Goal: Task Accomplishment & Management: Manage account settings

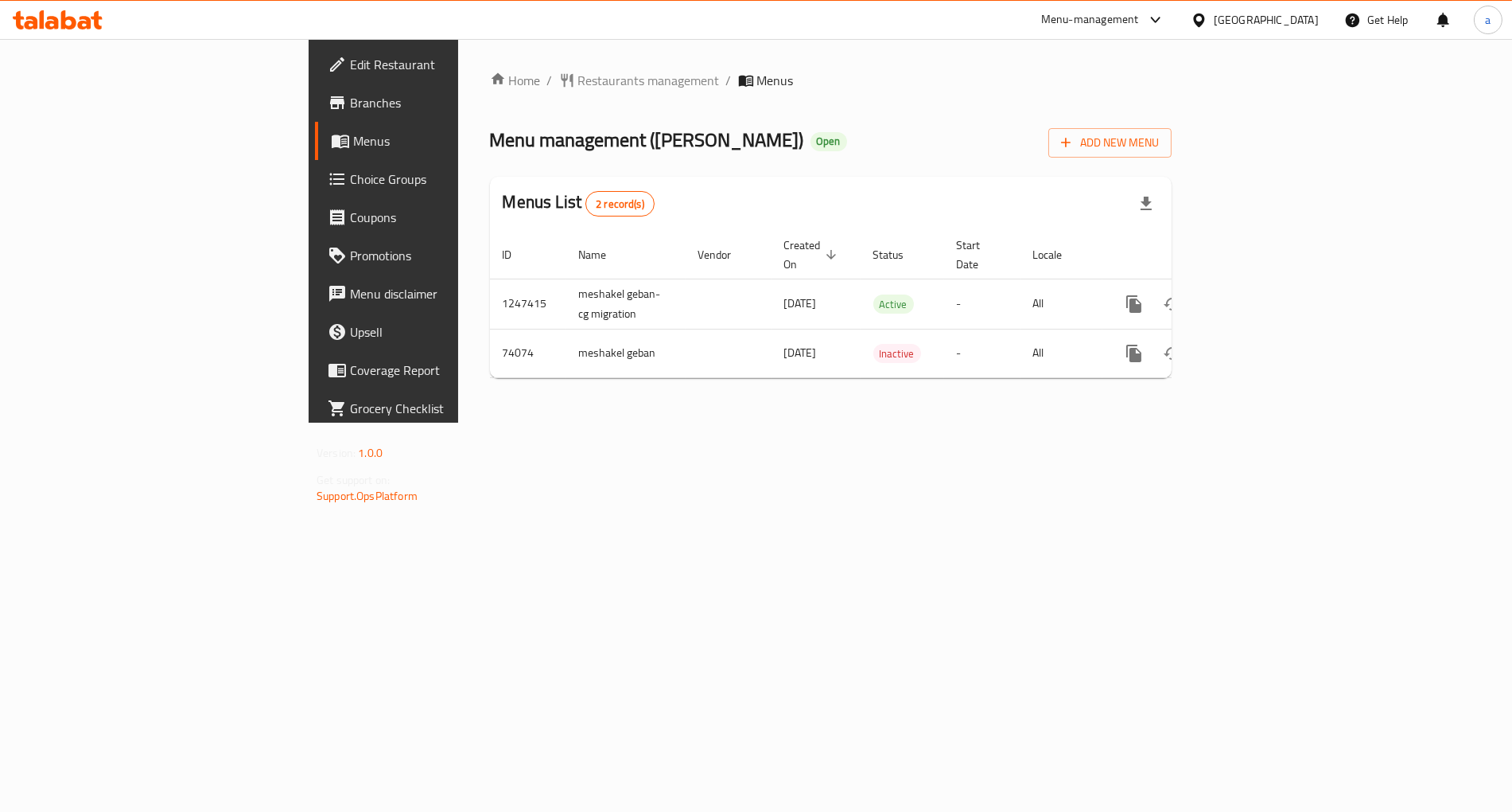
click at [350, 187] on span "Choice Groups" at bounding box center [449, 179] width 198 height 19
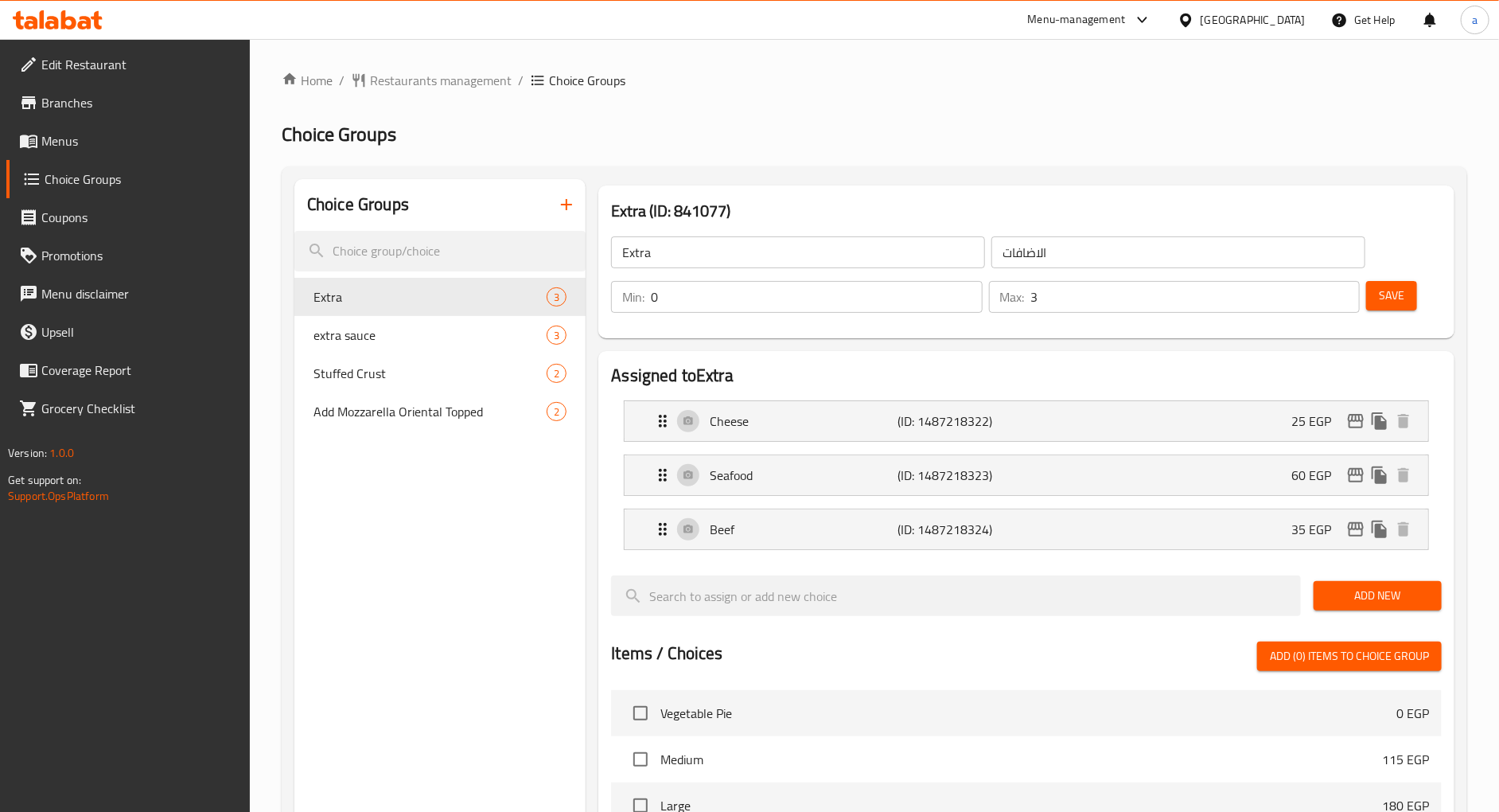
click at [932, 113] on div "Home / Restaurants management / Choice Groups Choice Groups Choice Groups Extra…" at bounding box center [875, 692] width 1186 height 1243
click at [378, 332] on span "extra sauce" at bounding box center [406, 334] width 185 height 19
type input "extra sauce"
type input "اضافه صوص"
type input "1"
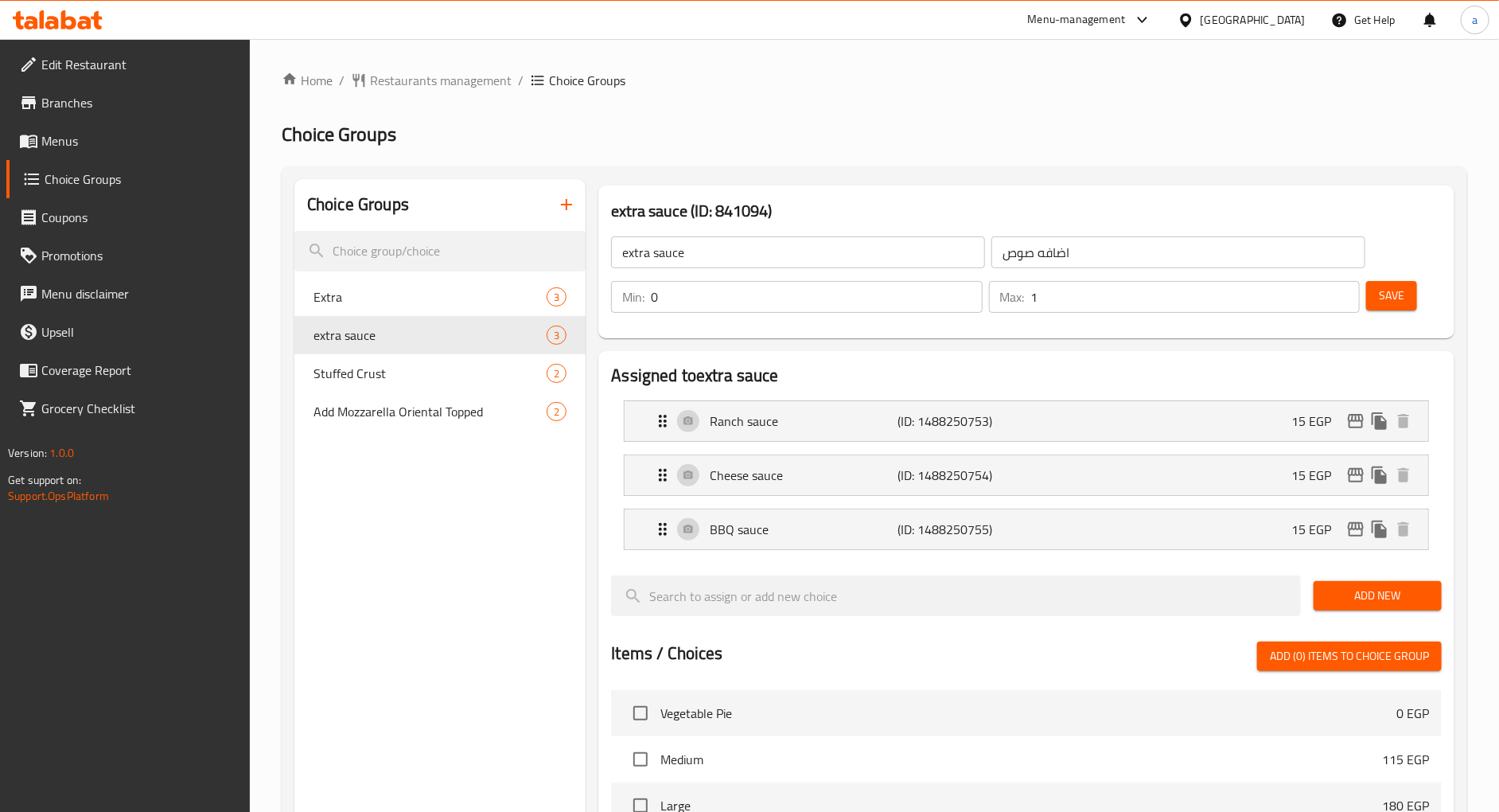
click at [824, 122] on h2 "Choice Groups" at bounding box center [875, 134] width 1186 height 25
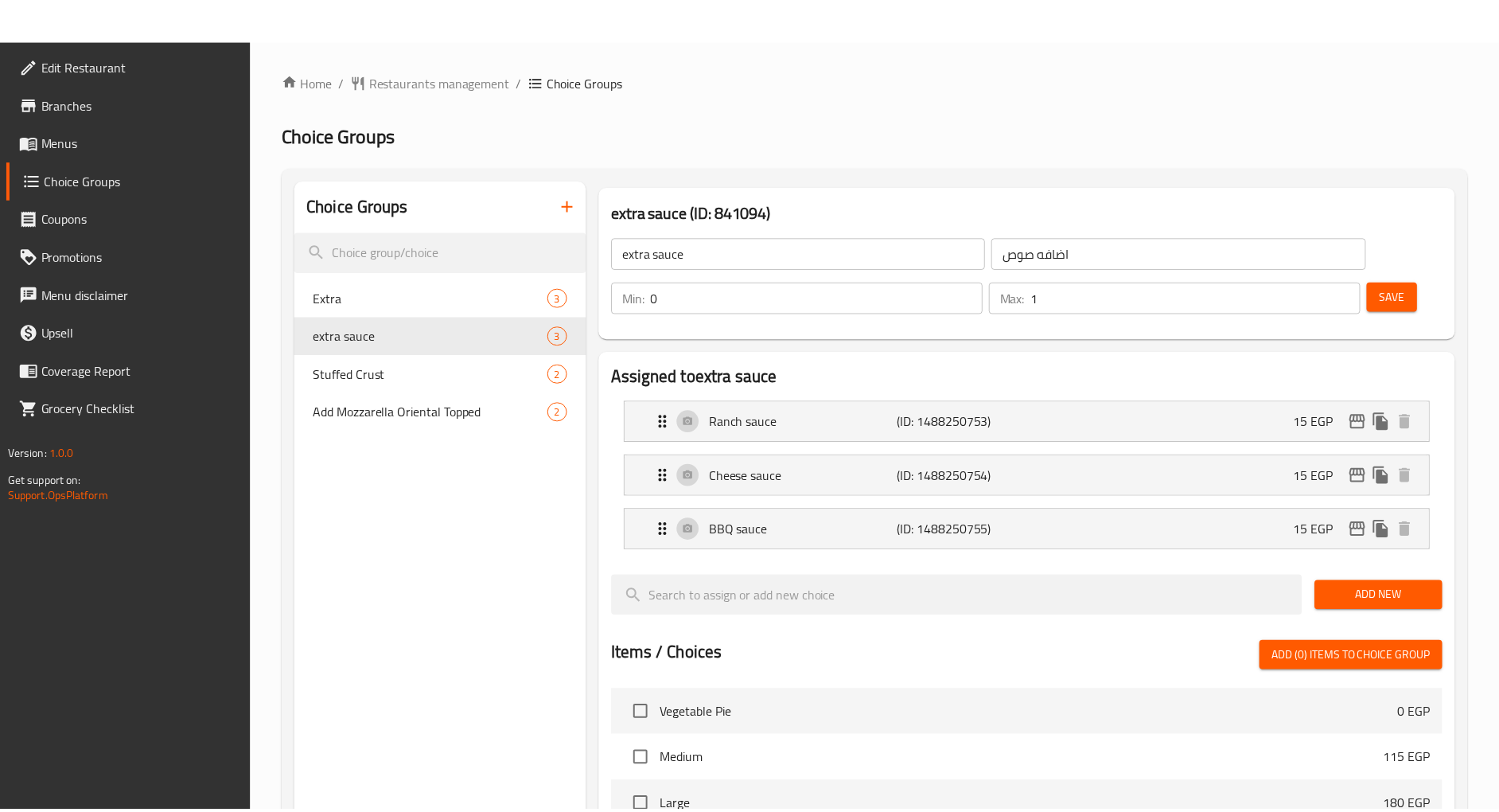
scroll to position [534, 0]
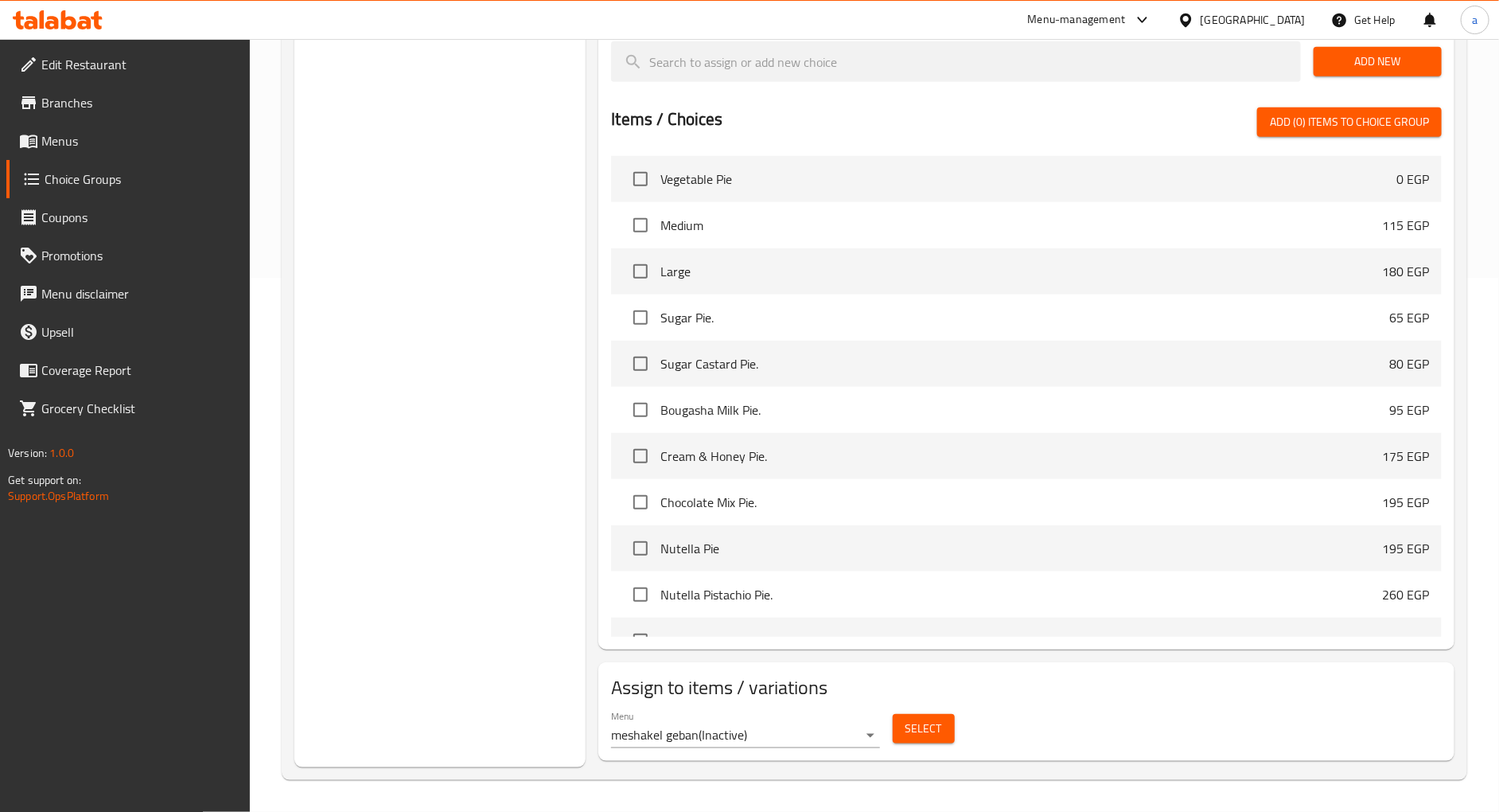
click at [514, 253] on div "Choice Groups Extra 3 extra sauce 3 Stuffed Crust 2 Add Mozzarella Oriental Top…" at bounding box center [440, 206] width 291 height 1122
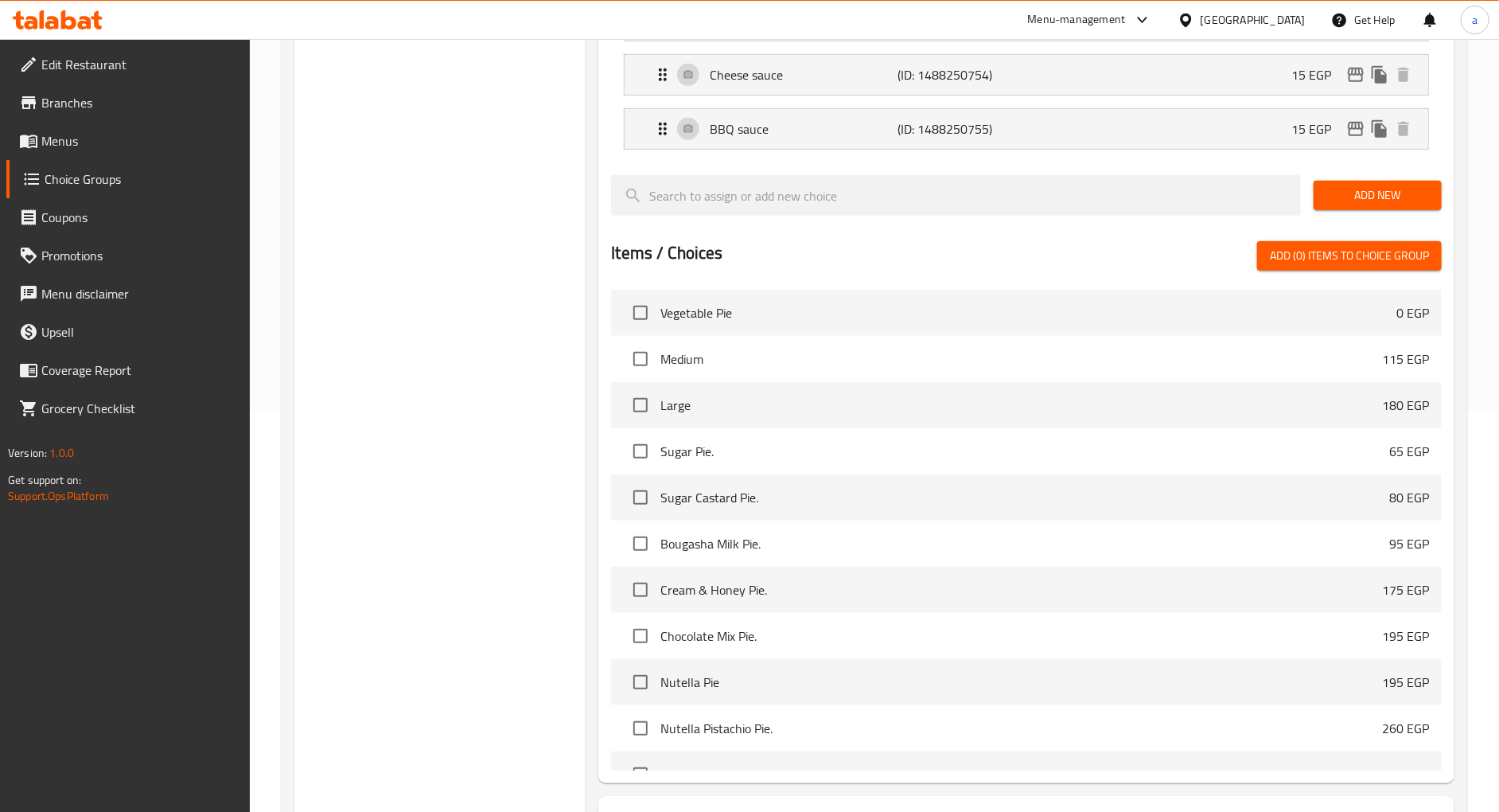
scroll to position [180, 0]
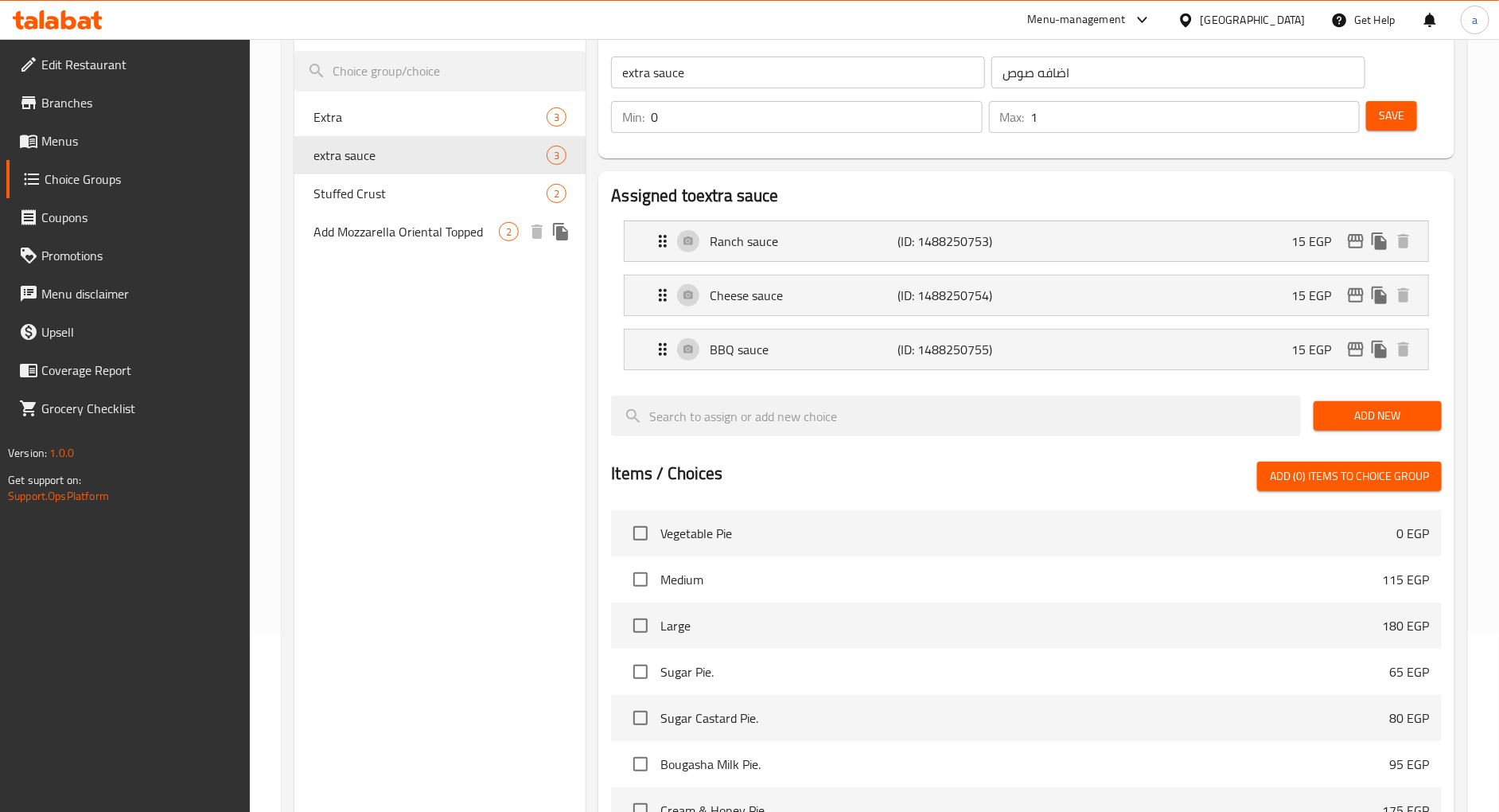
click at [392, 234] on span "Add Mozzarella Oriental Topped" at bounding box center [406, 231] width 185 height 19
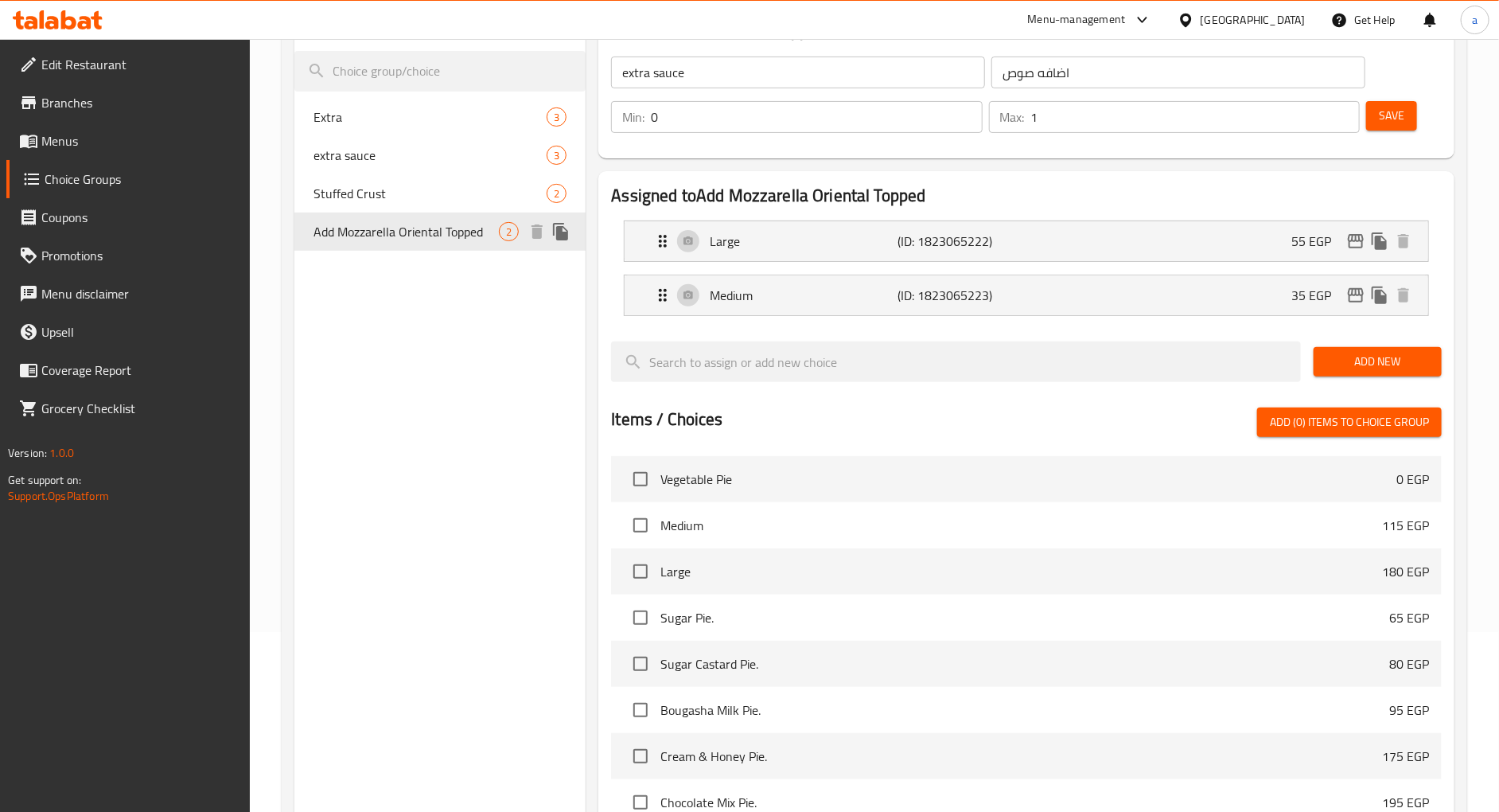
type input "Add Mozzarella Oriental Topped"
type input "اضافه موزاريلا وش شرقى"
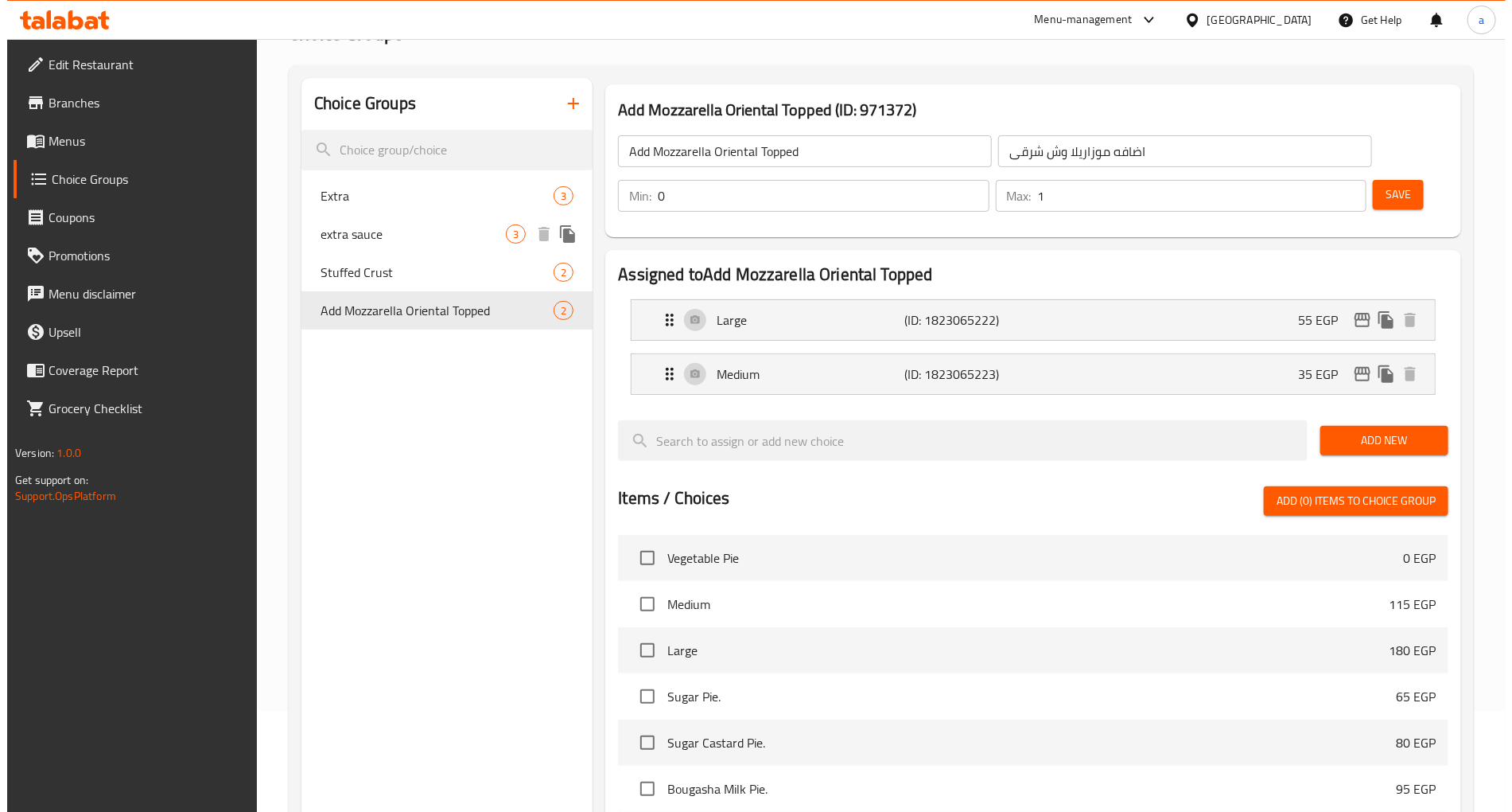
scroll to position [0, 0]
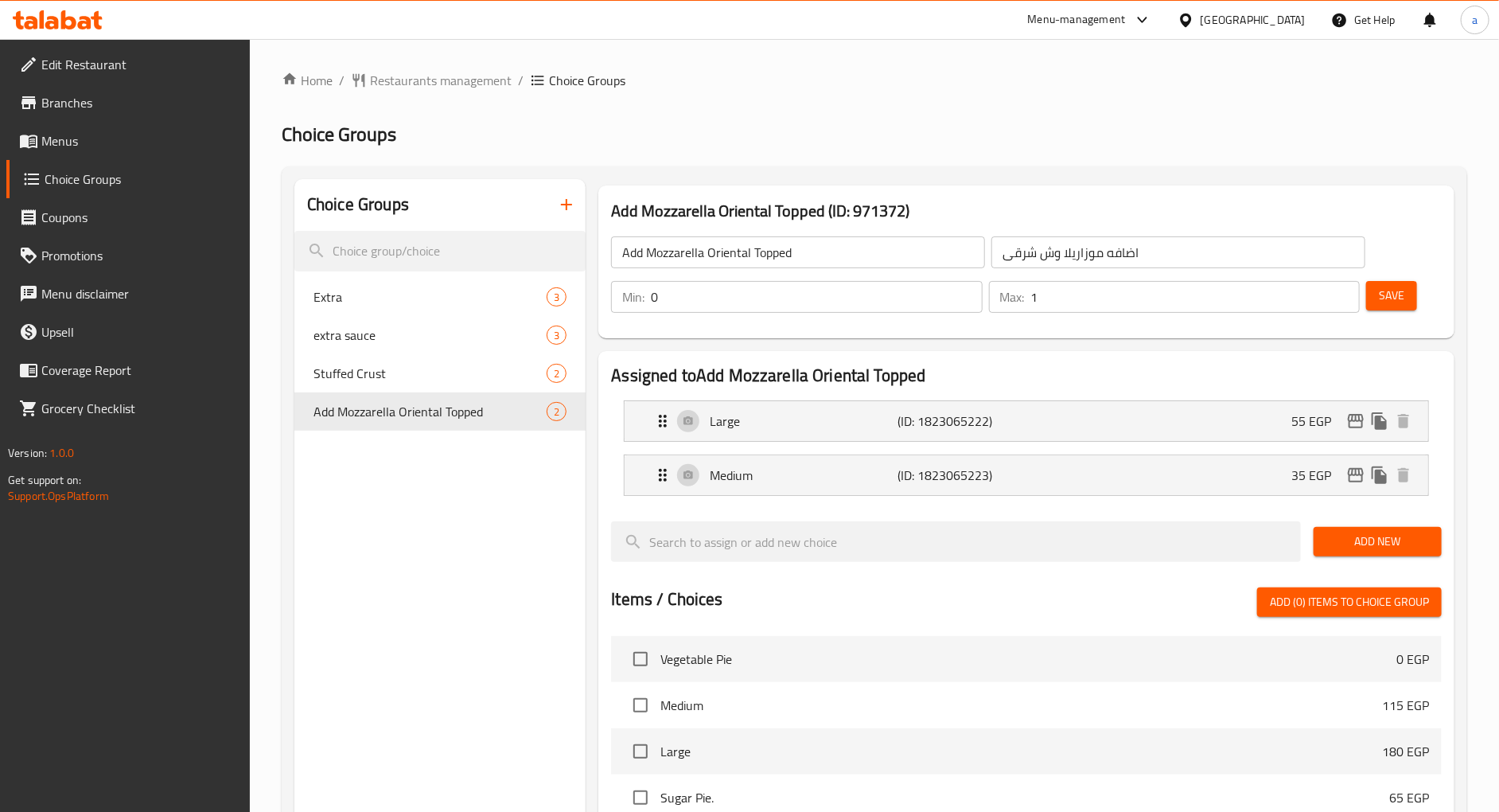
click at [869, 99] on div "Home / Restaurants management / Choice Groups Choice Groups Choice Groups Extra…" at bounding box center [875, 665] width 1186 height 1189
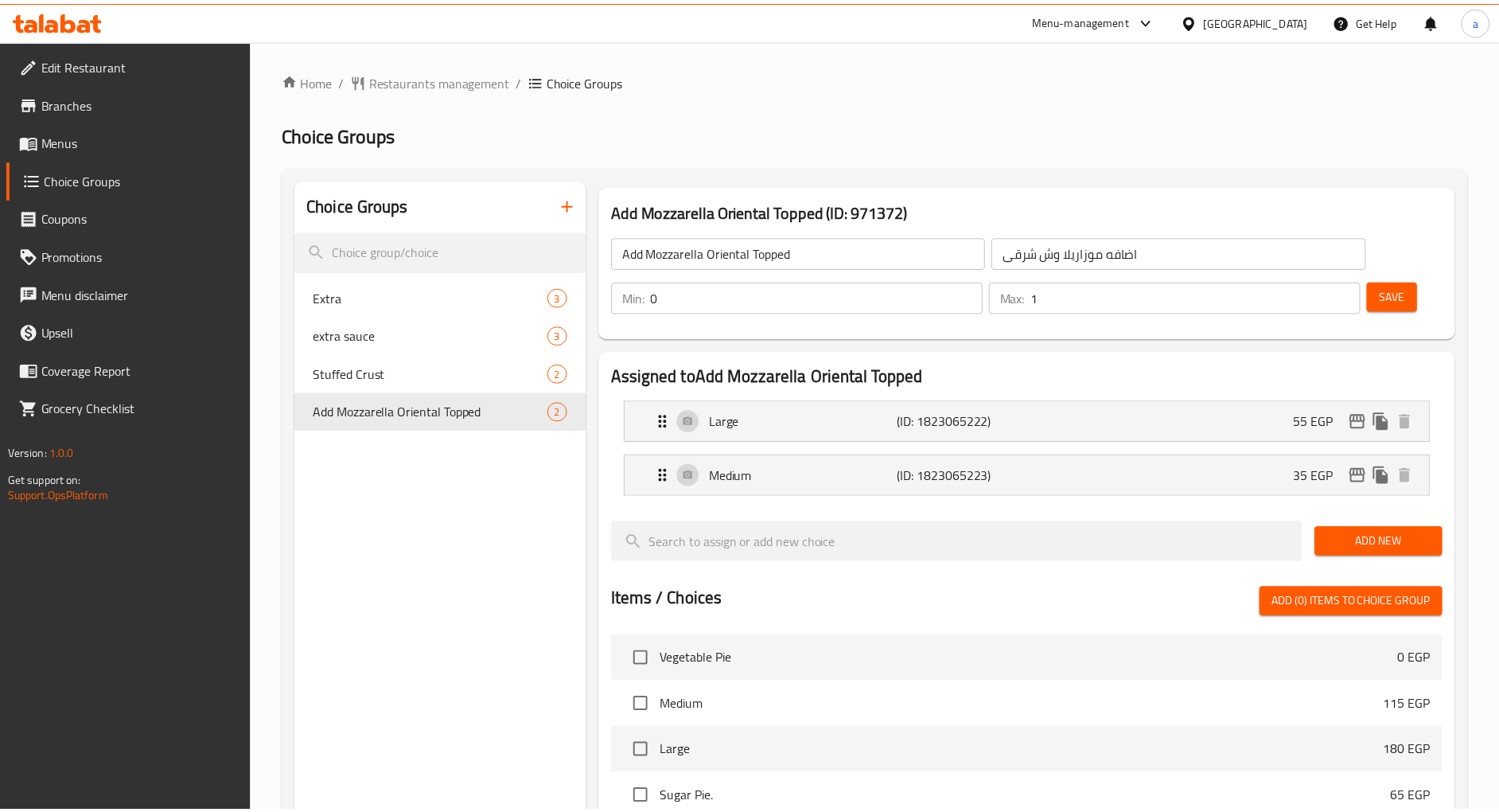
scroll to position [480, 0]
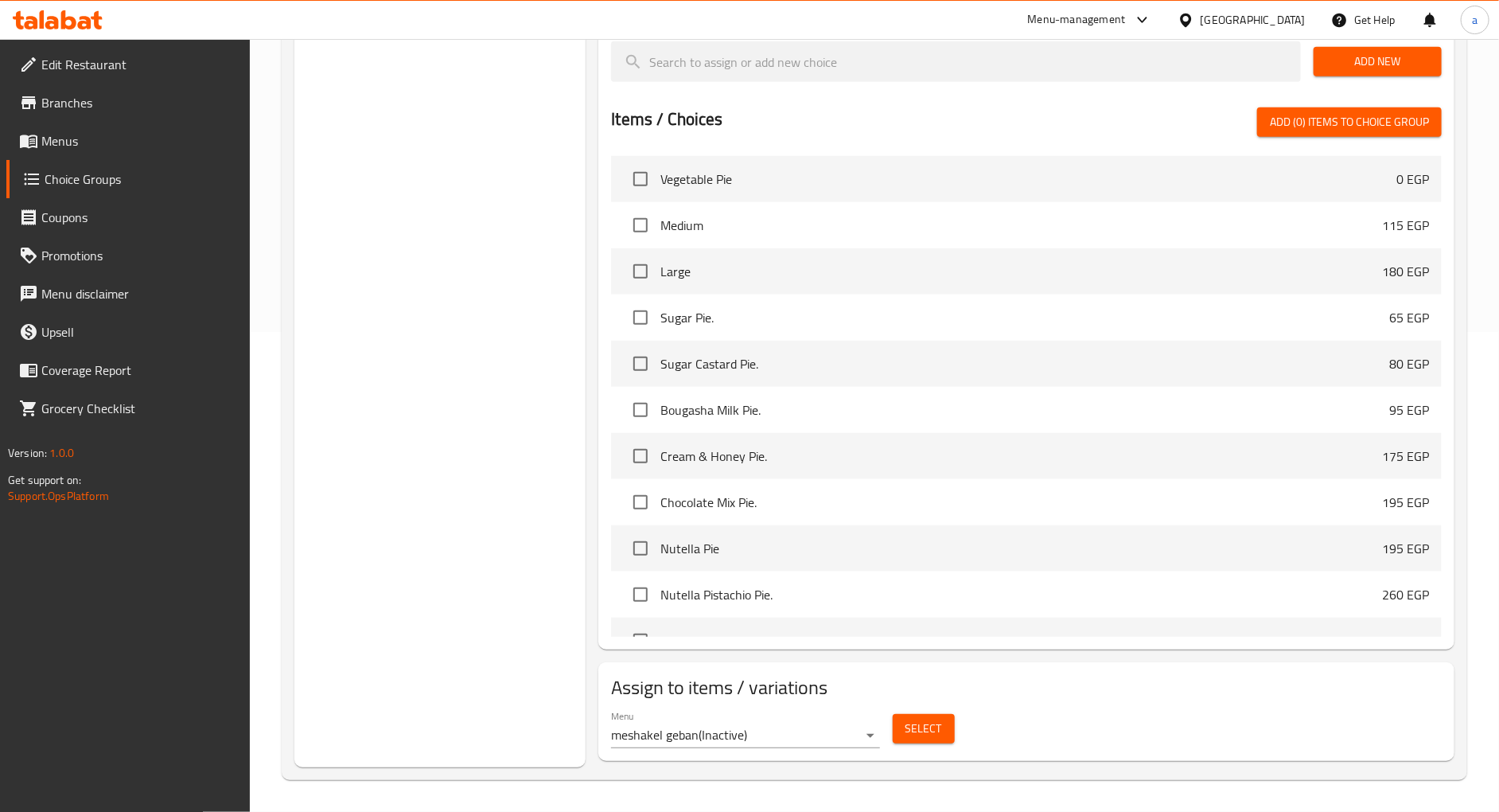
click at [504, 364] on div "Choice Groups Extra 3 extra sauce 3 Stuffed Crust 2 Add Mozzarella Oriental Top…" at bounding box center [440, 233] width 291 height 1068
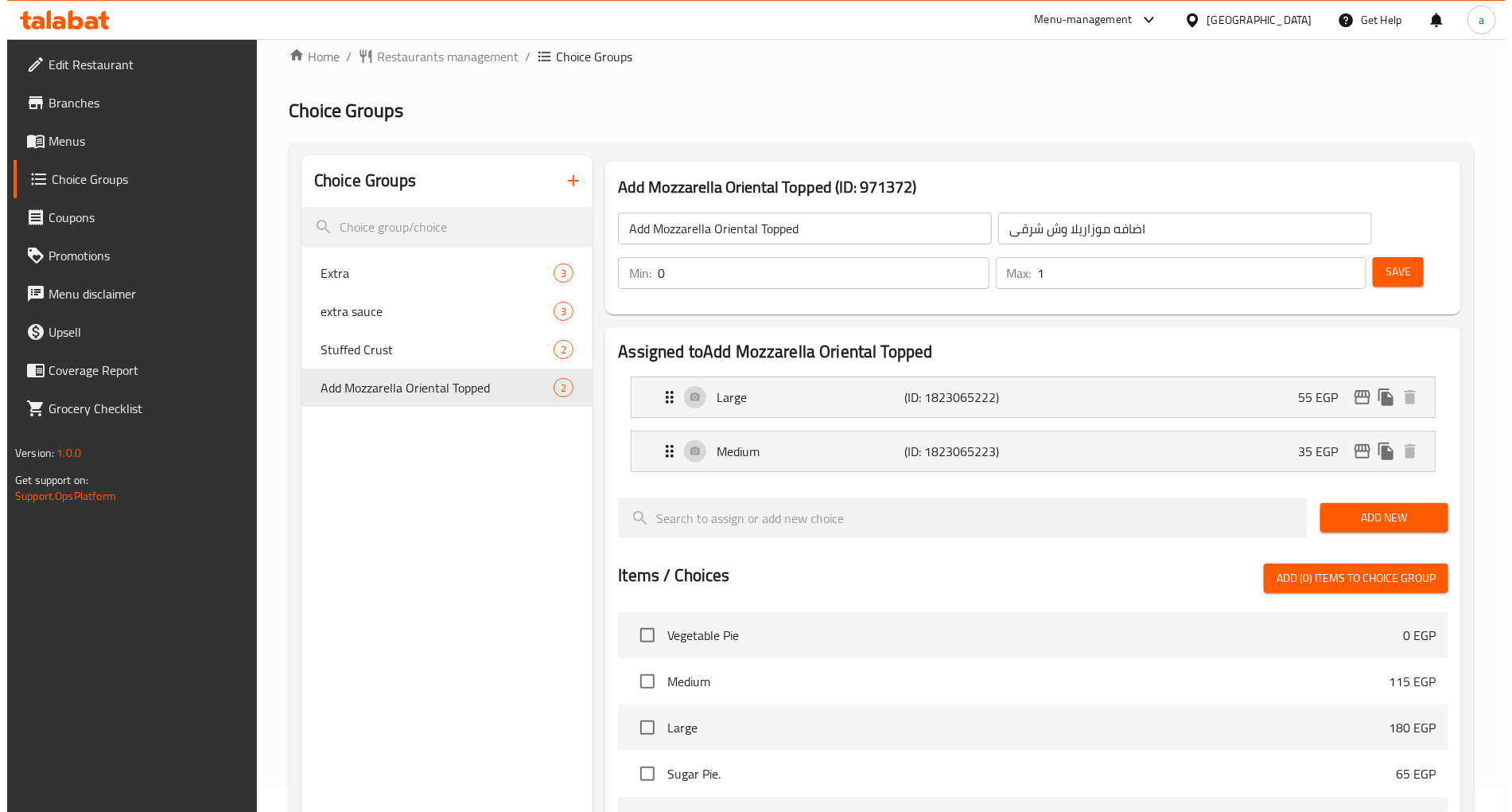
scroll to position [0, 0]
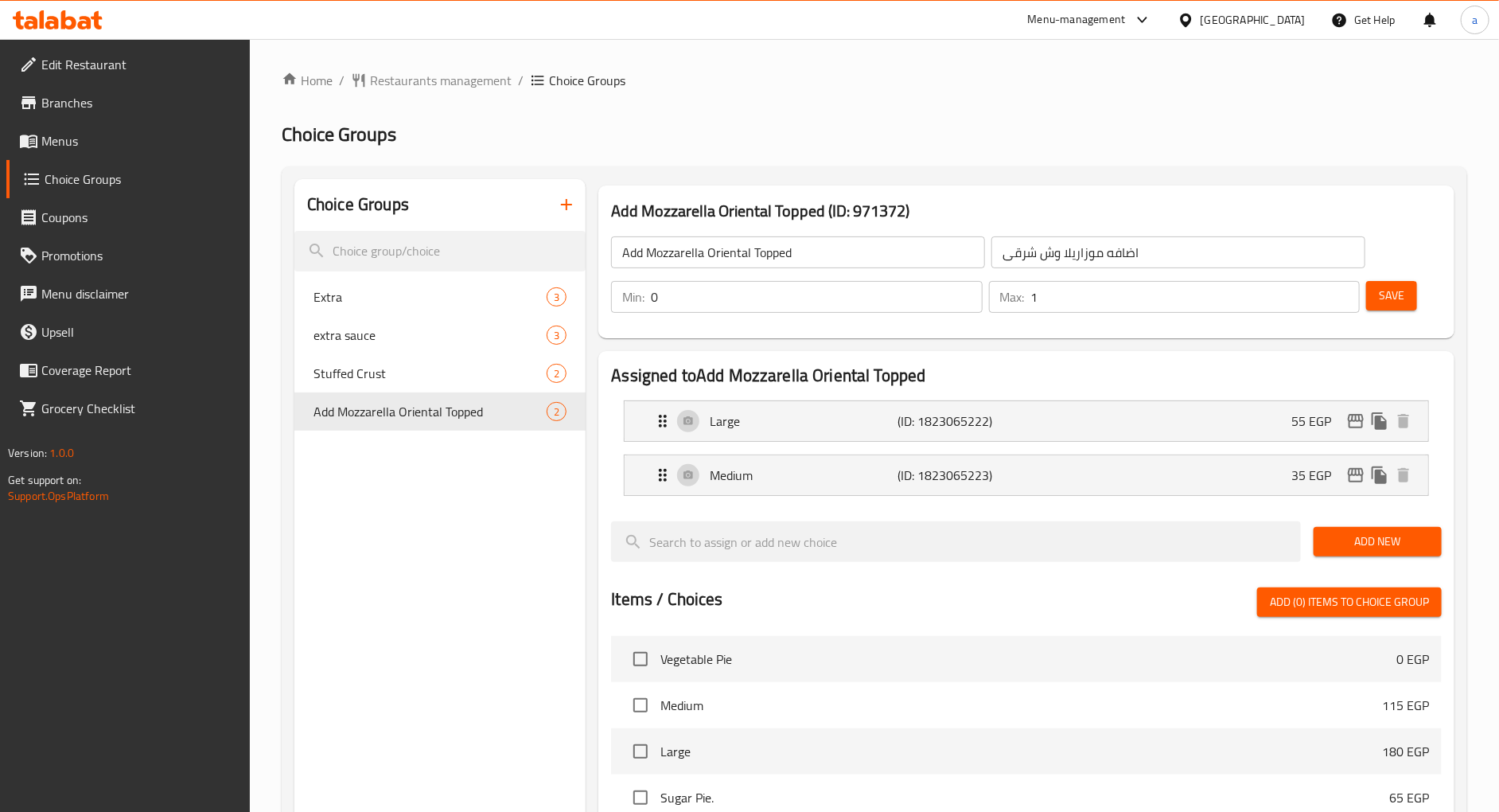
click at [708, 115] on div "Home / Restaurants management / Choice Groups Choice Groups Choice Groups Extra…" at bounding box center [875, 665] width 1186 height 1189
click at [392, 303] on span "Extra" at bounding box center [406, 296] width 185 height 19
type input "Extra"
type input "الاضافات"
type input "3"
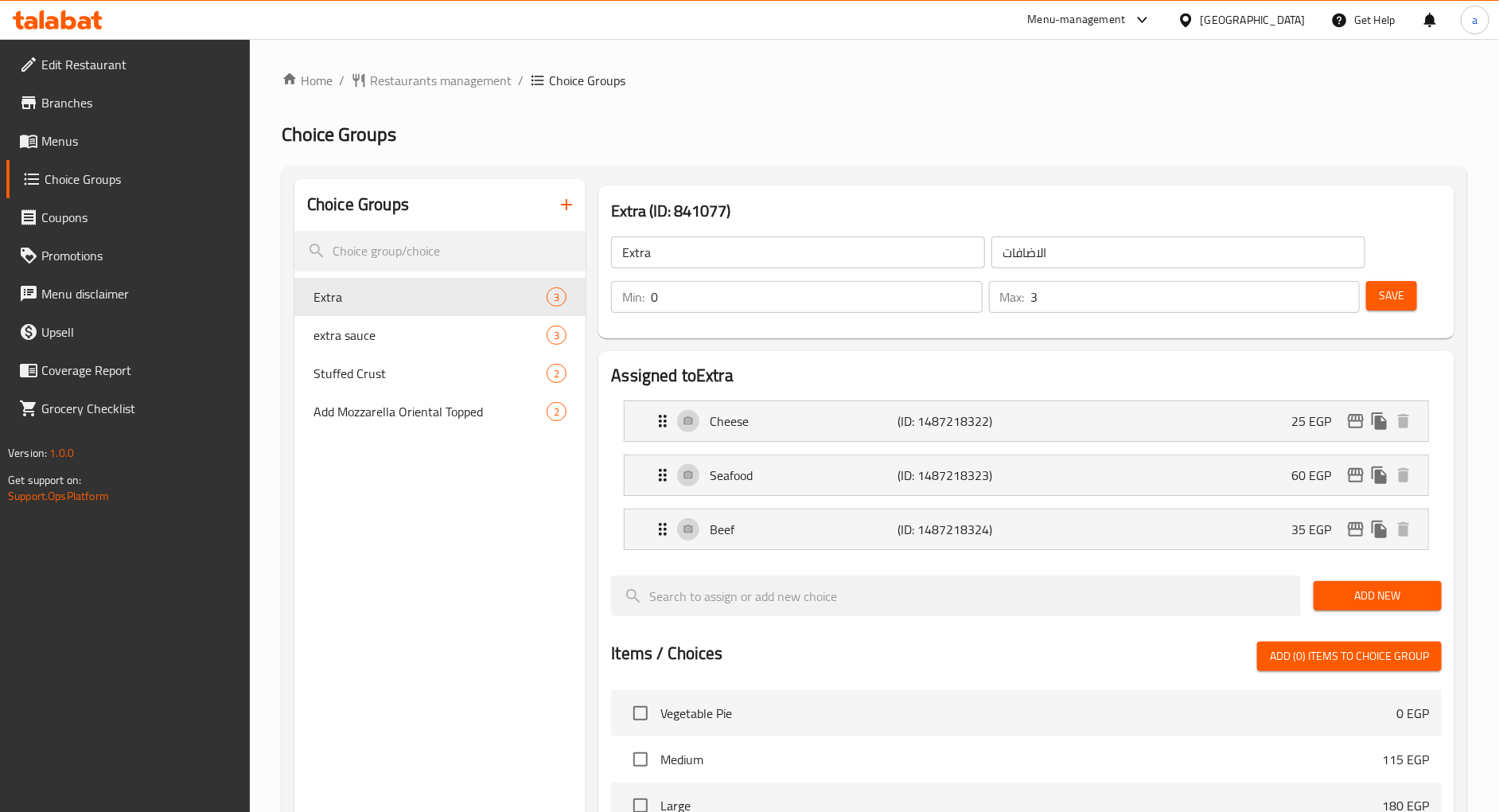
click at [773, 114] on div "Home / Restaurants management / Choice Groups Choice Groups Choice Groups Extra…" at bounding box center [875, 692] width 1186 height 1243
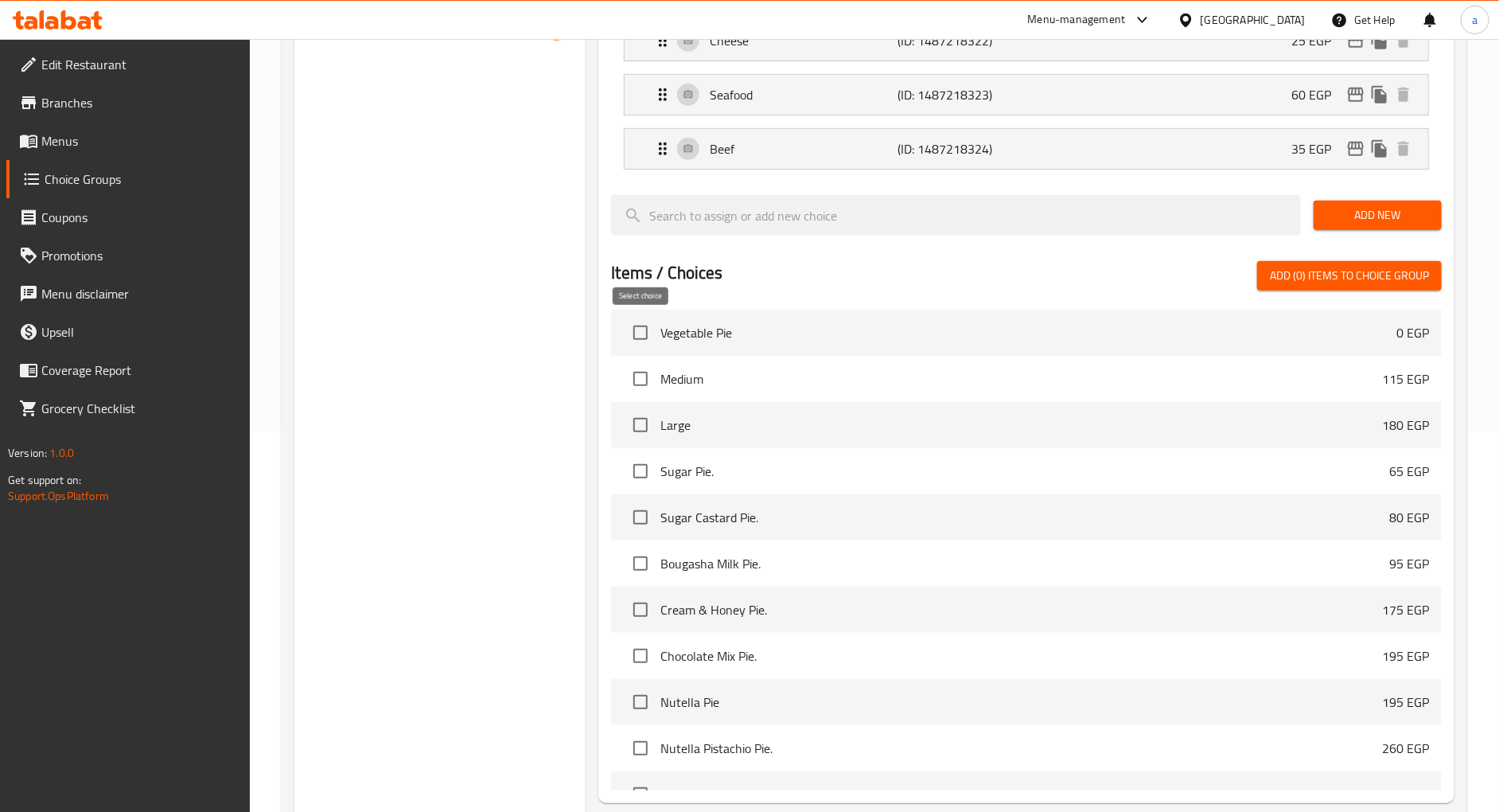
scroll to position [92, 0]
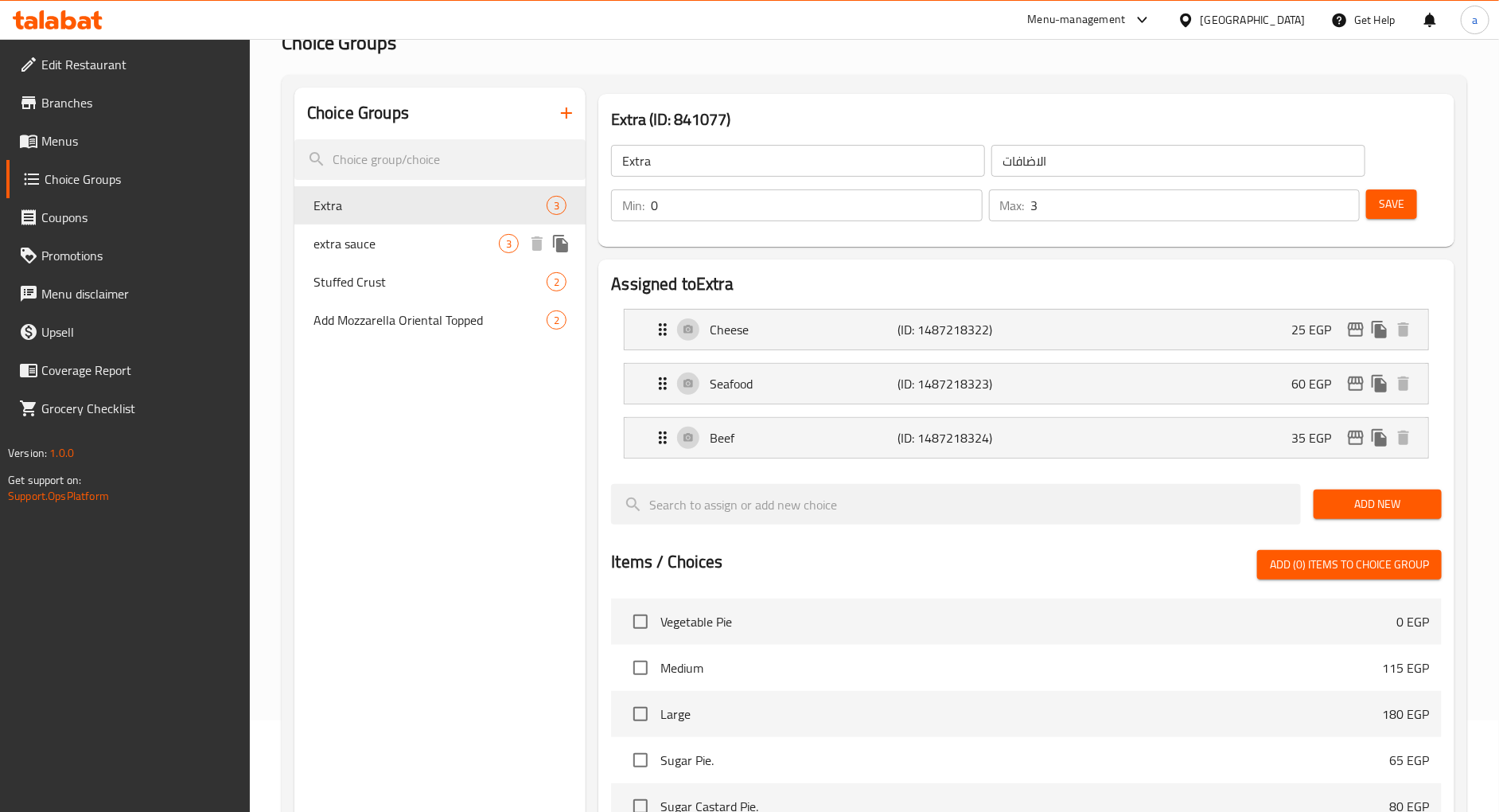
click at [376, 252] on div "extra sauce 3" at bounding box center [440, 243] width 291 height 38
type input "extra sauce"
type input "اضافه صوص"
type input "1"
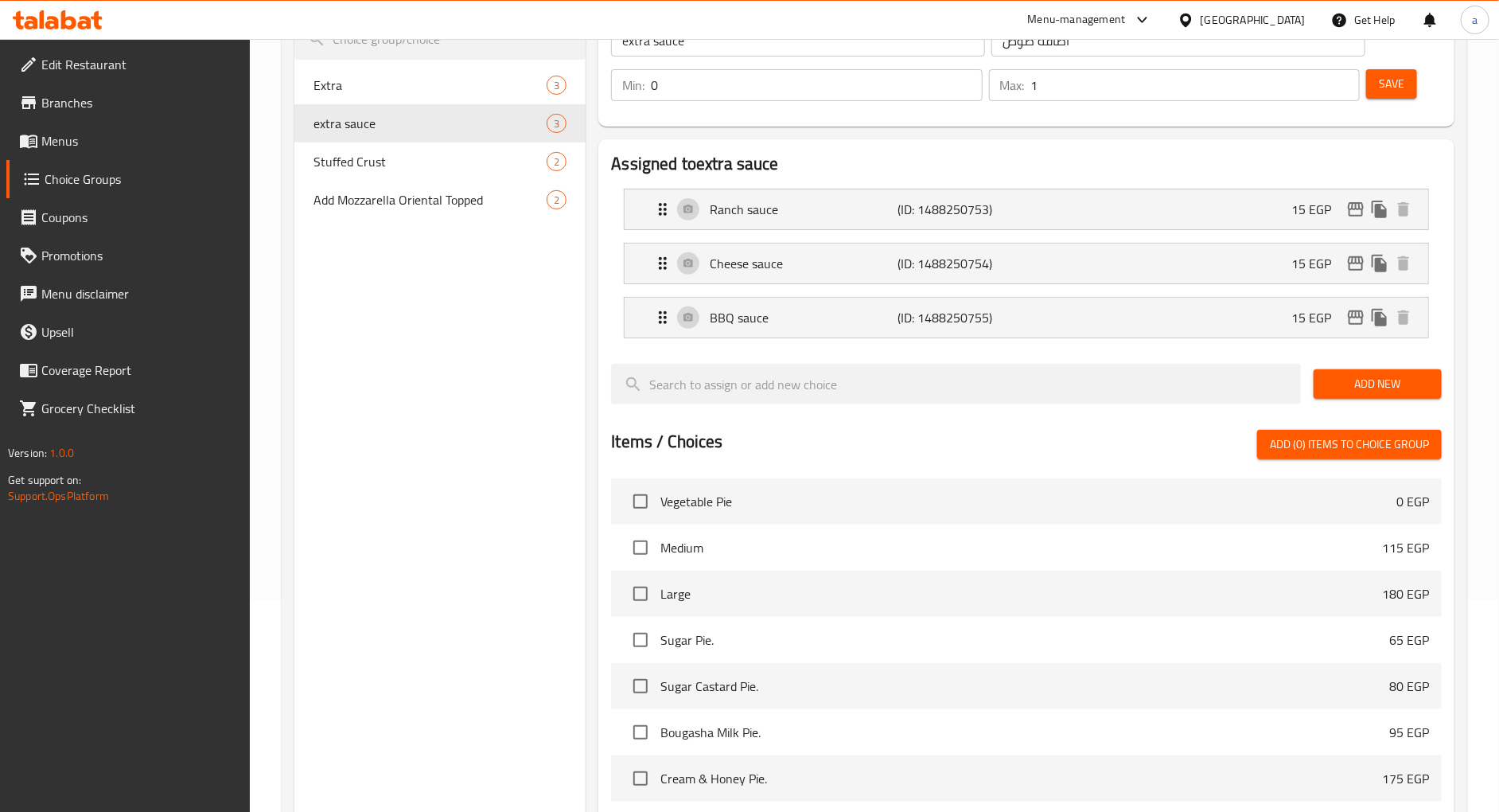
scroll to position [180, 0]
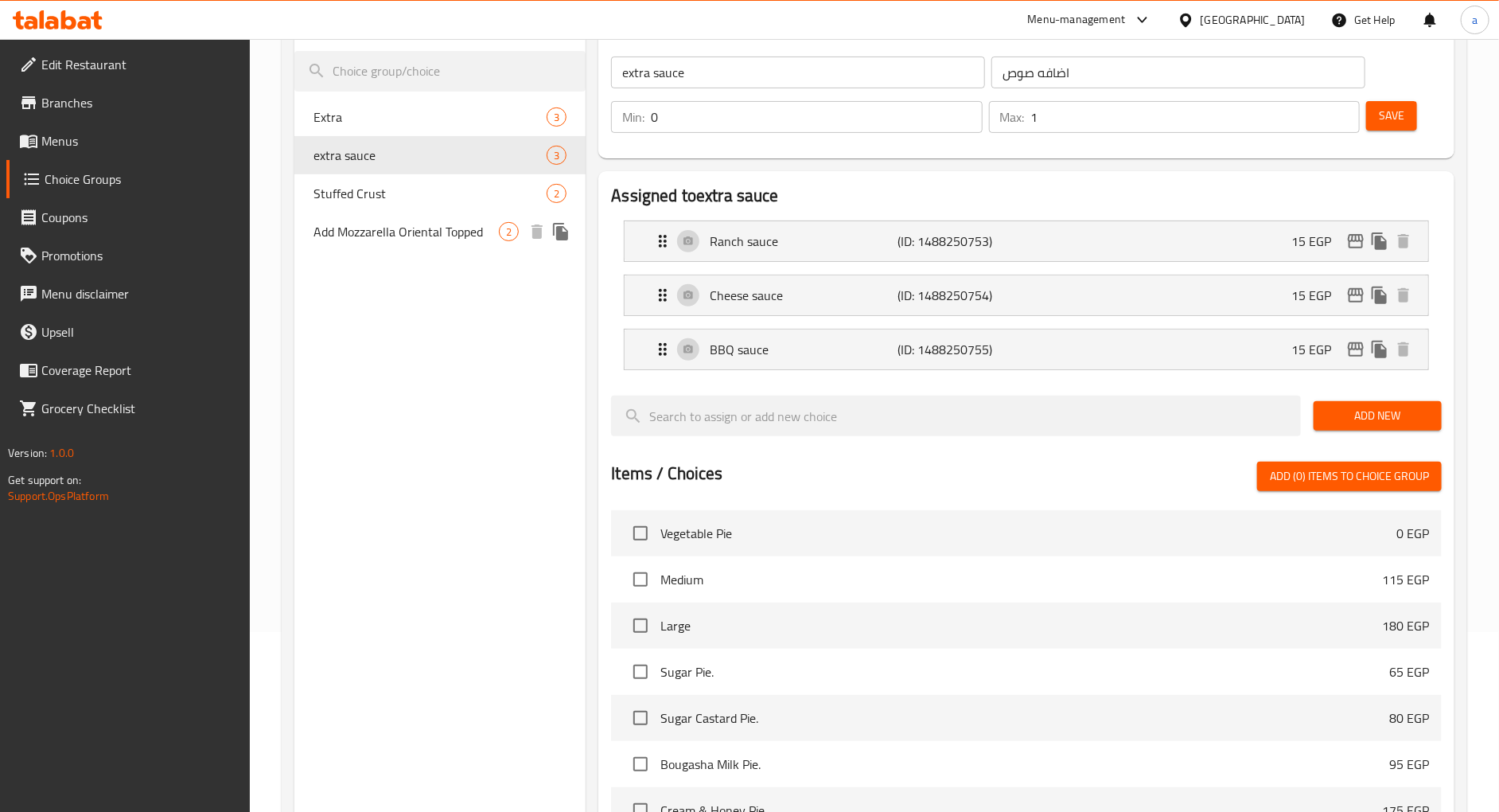
click at [419, 234] on span "Add Mozzarella Oriental Topped" at bounding box center [406, 231] width 185 height 19
type input "Add Mozzarella Oriental Topped"
type input "اضافه موزاريلا وش شرقى"
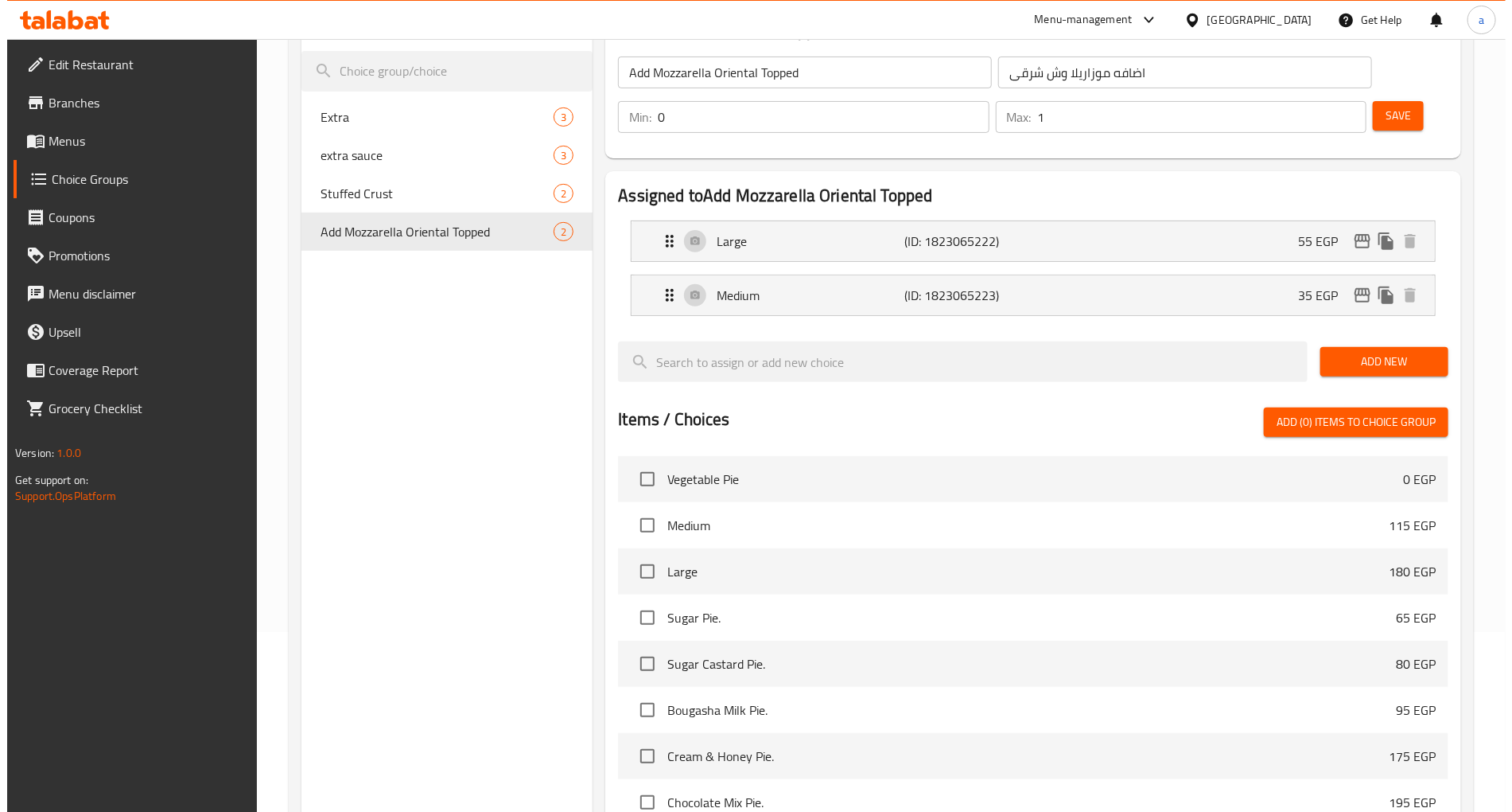
scroll to position [0, 0]
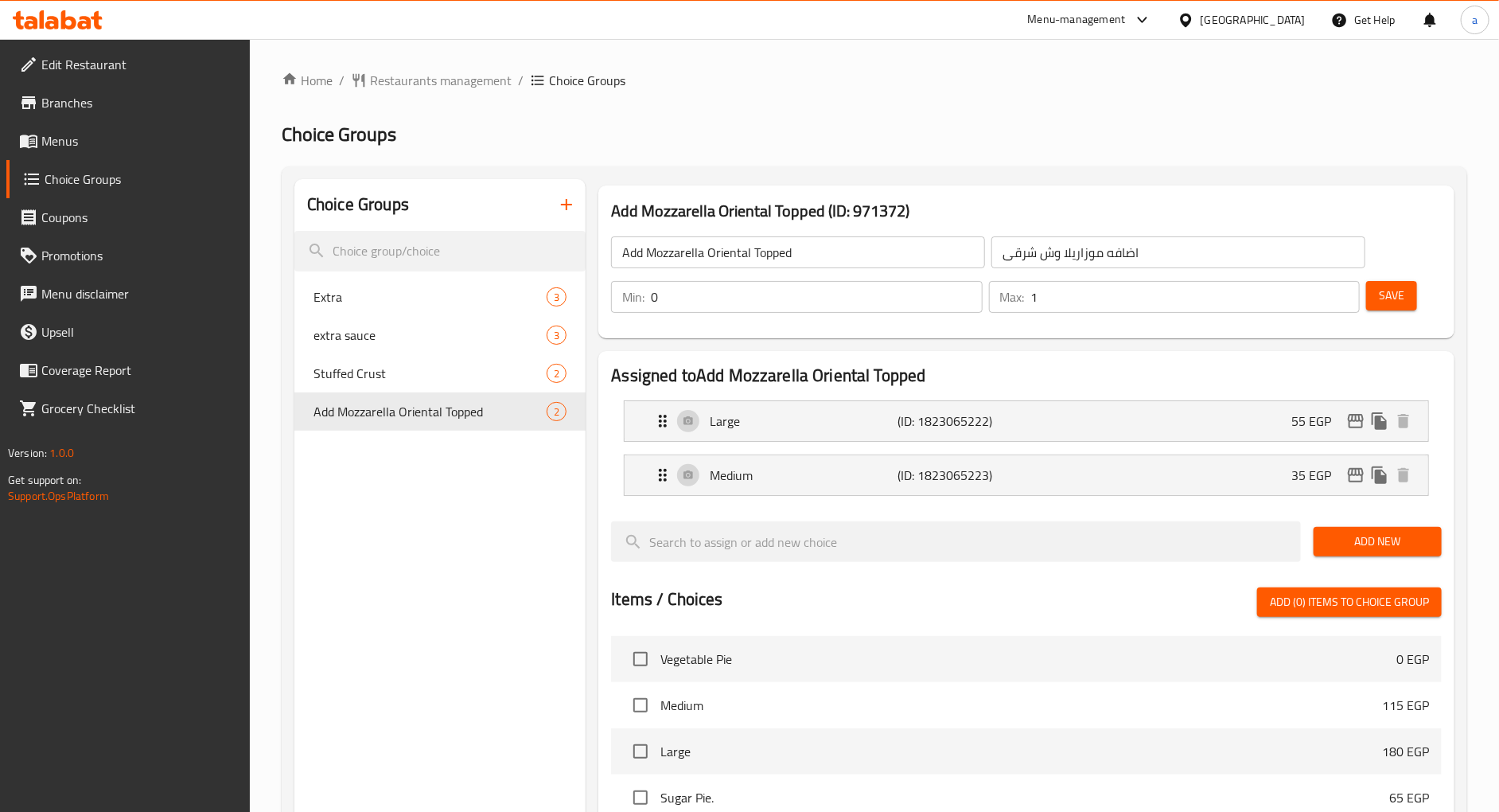
click at [769, 115] on div "Home / Restaurants management / Choice Groups Choice Groups Choice Groups Extra…" at bounding box center [875, 665] width 1186 height 1189
click at [758, 141] on h2 "Choice Groups" at bounding box center [875, 134] width 1186 height 25
click at [398, 83] on span "Restaurants management" at bounding box center [441, 80] width 141 height 19
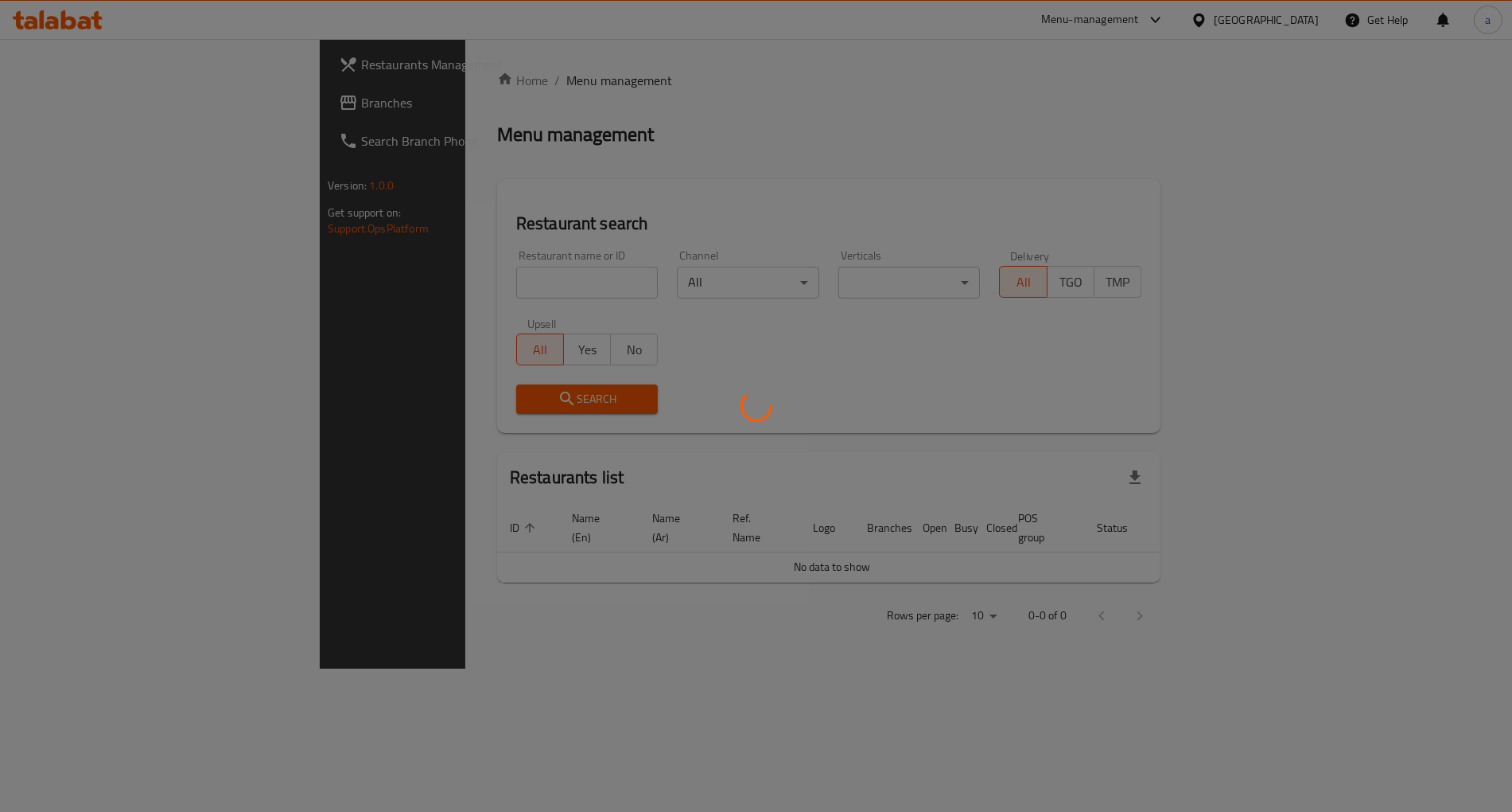
click at [122, 118] on div at bounding box center [756, 406] width 1512 height 812
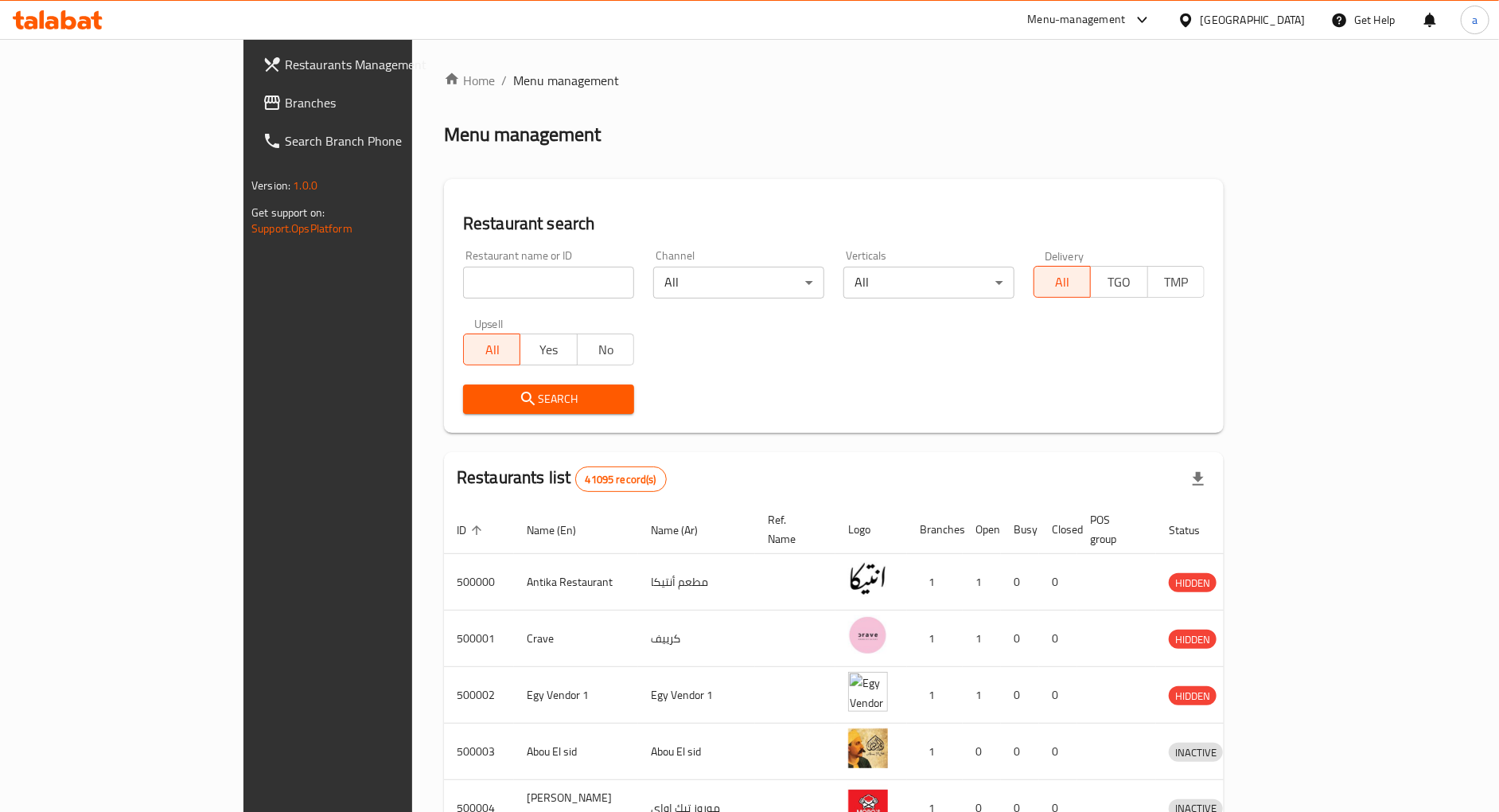
click at [250, 113] on link "Branches" at bounding box center [371, 102] width 245 height 38
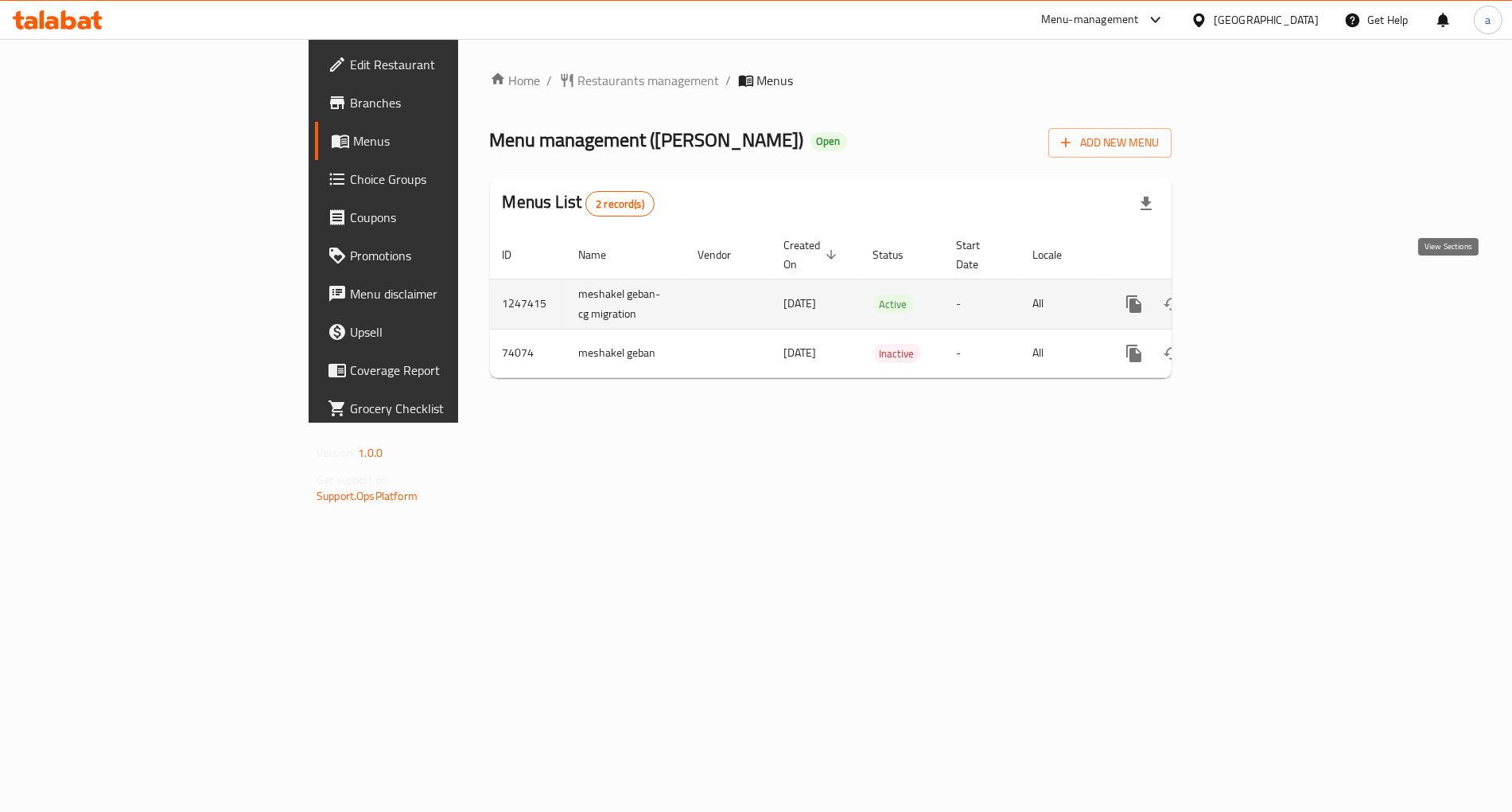
click at [1268, 284] on link "enhanced table" at bounding box center [1249, 303] width 38 height 38
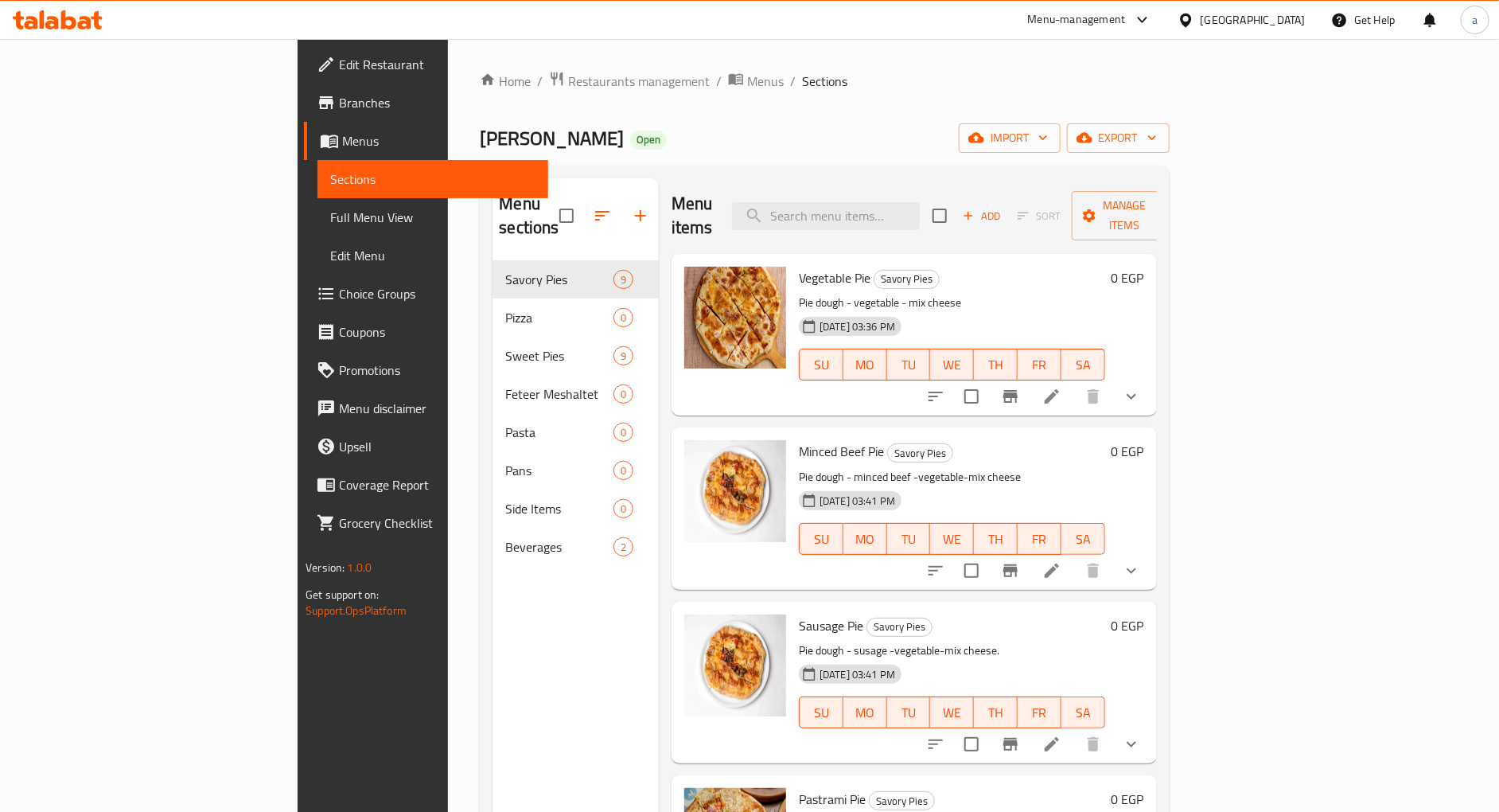
click at [339, 292] on span "Choice Groups" at bounding box center [437, 293] width 197 height 19
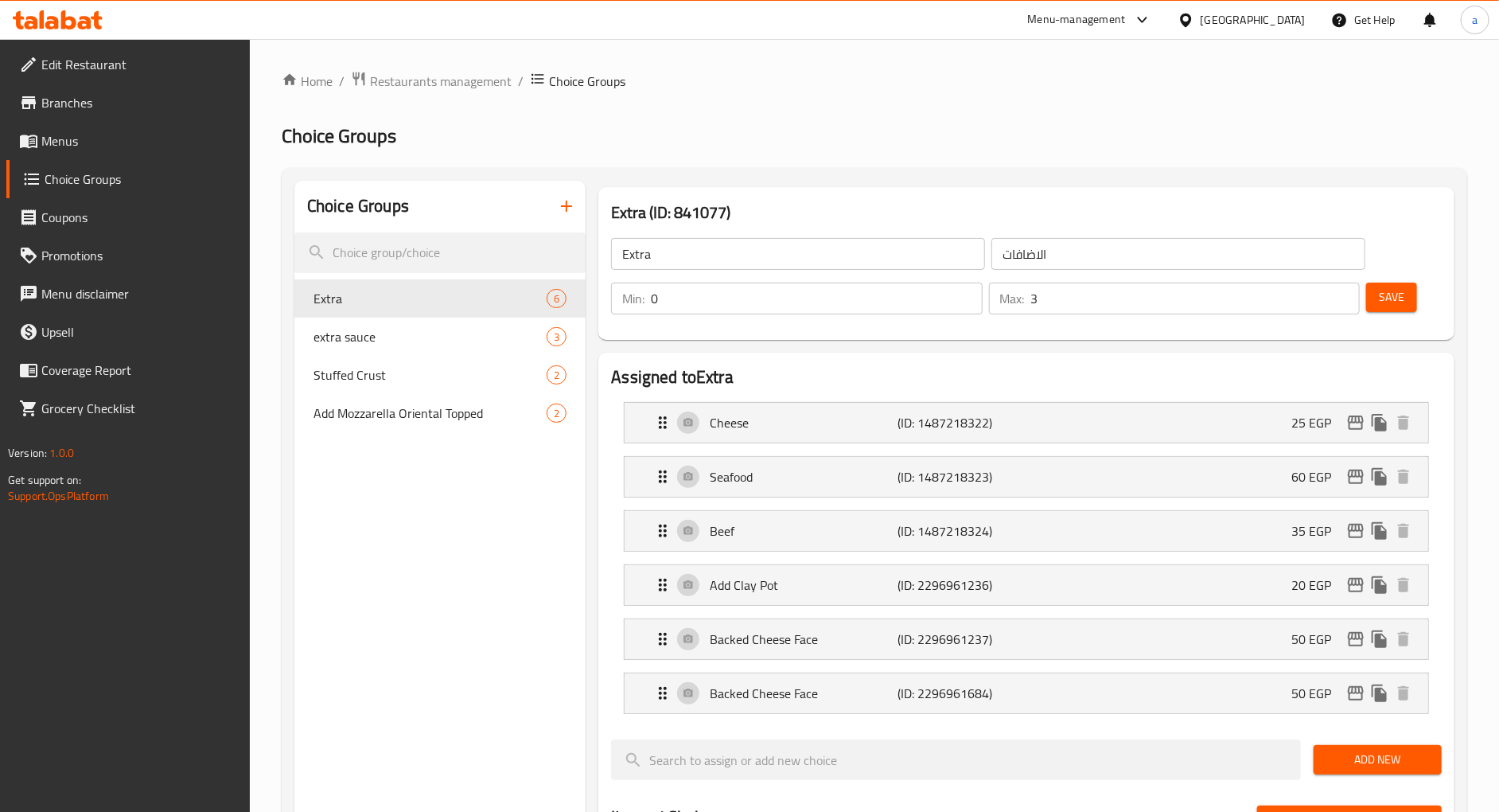
click at [872, 128] on h2 "Choice Groups" at bounding box center [875, 136] width 1186 height 25
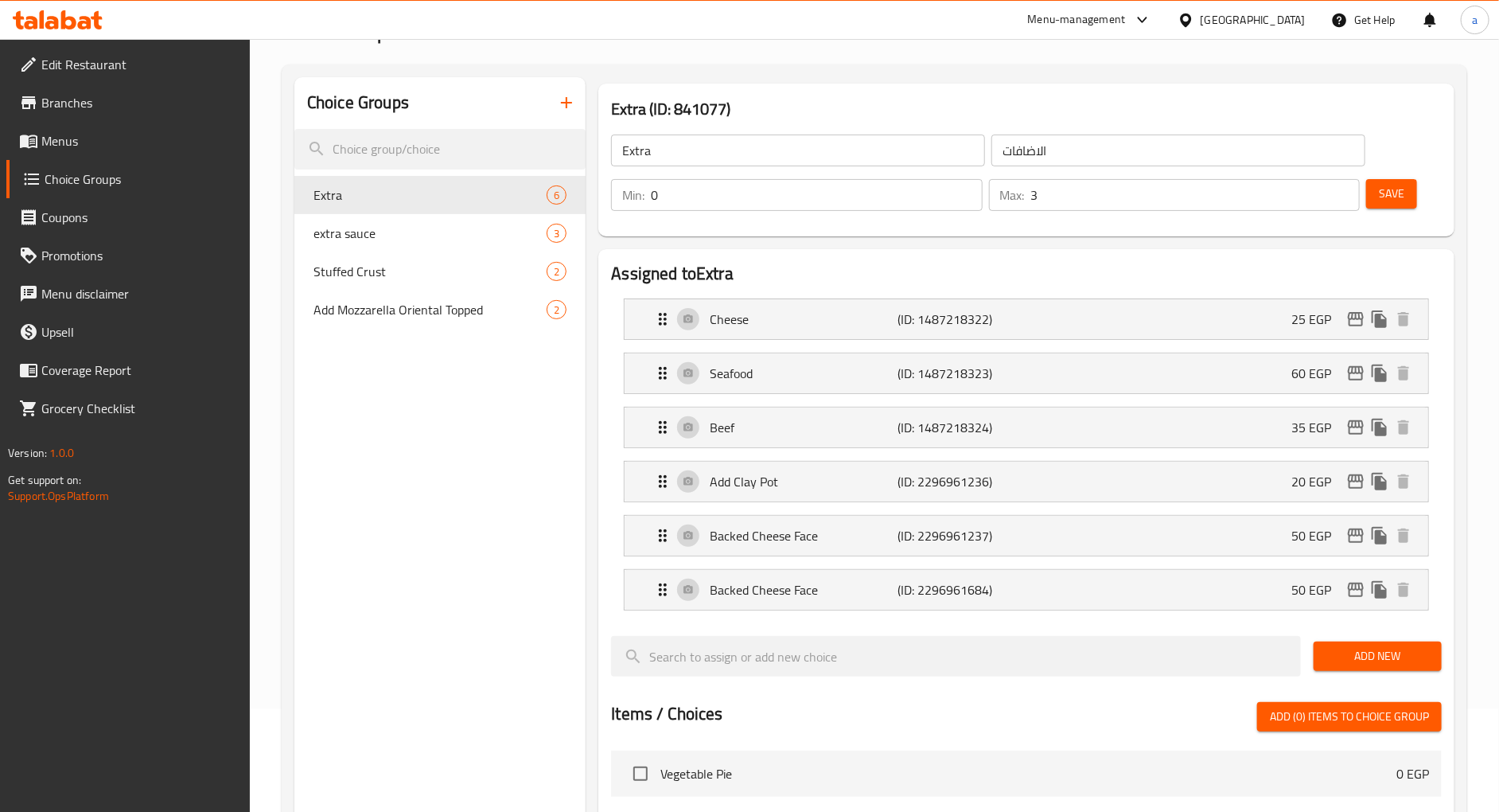
scroll to position [80, 0]
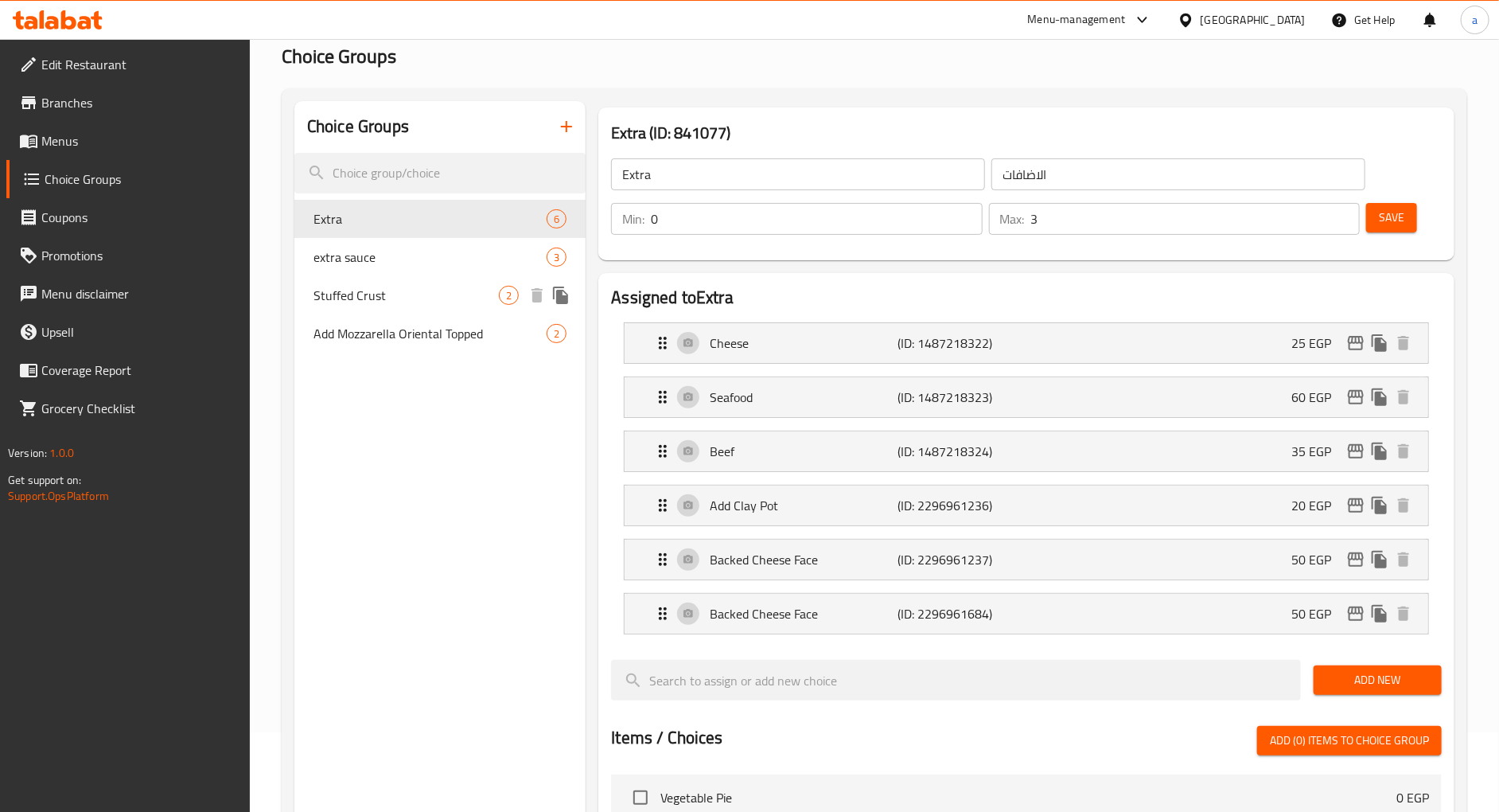
click at [398, 276] on div "Stuffed Crust 2" at bounding box center [440, 295] width 291 height 38
type input "Stuffed Crust"
type input "حشو اطراف"
type input "1"
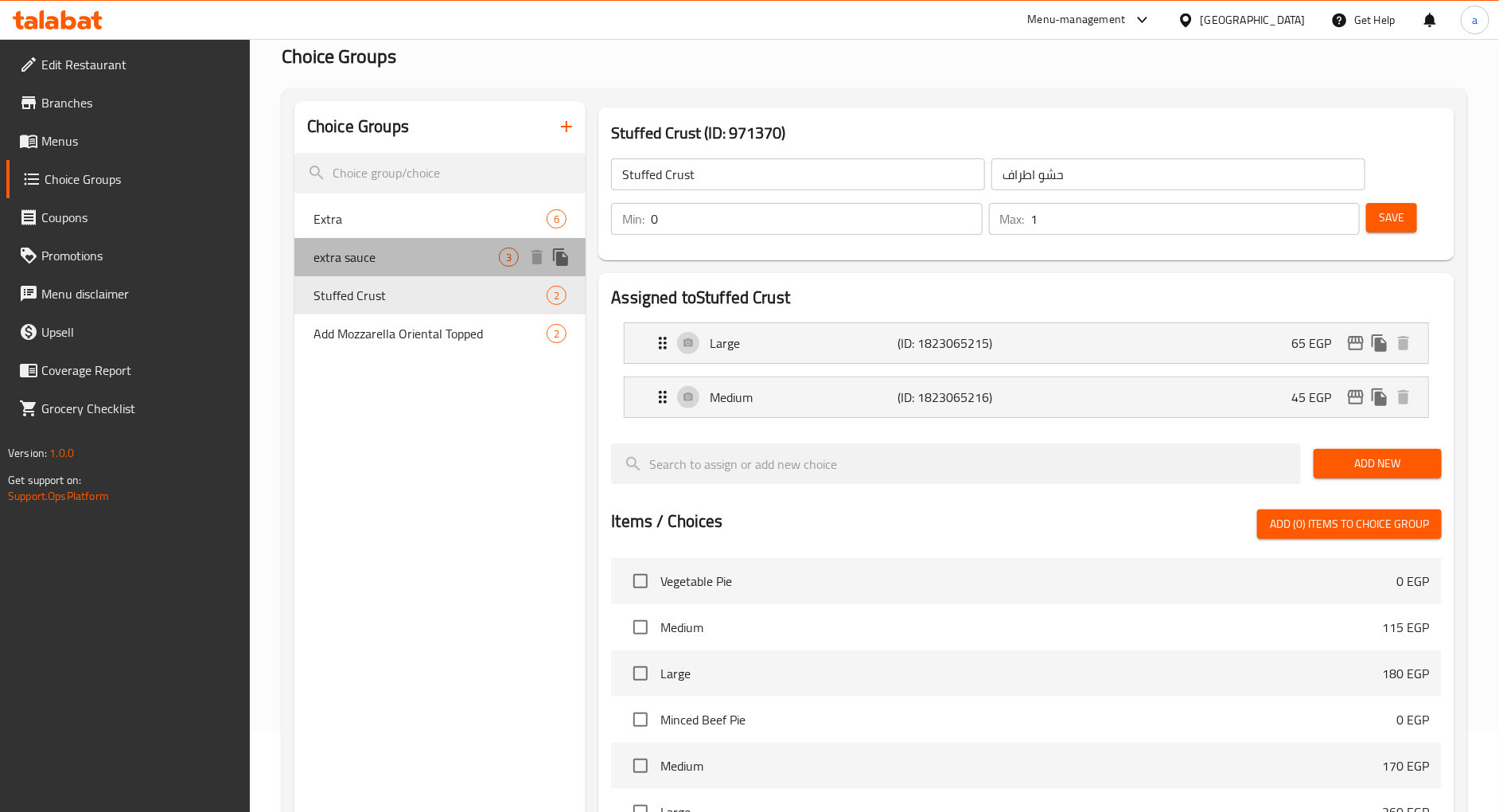
click at [380, 263] on span "extra sauce" at bounding box center [406, 256] width 185 height 19
type input "extra sauce"
type input "اضافه صوص"
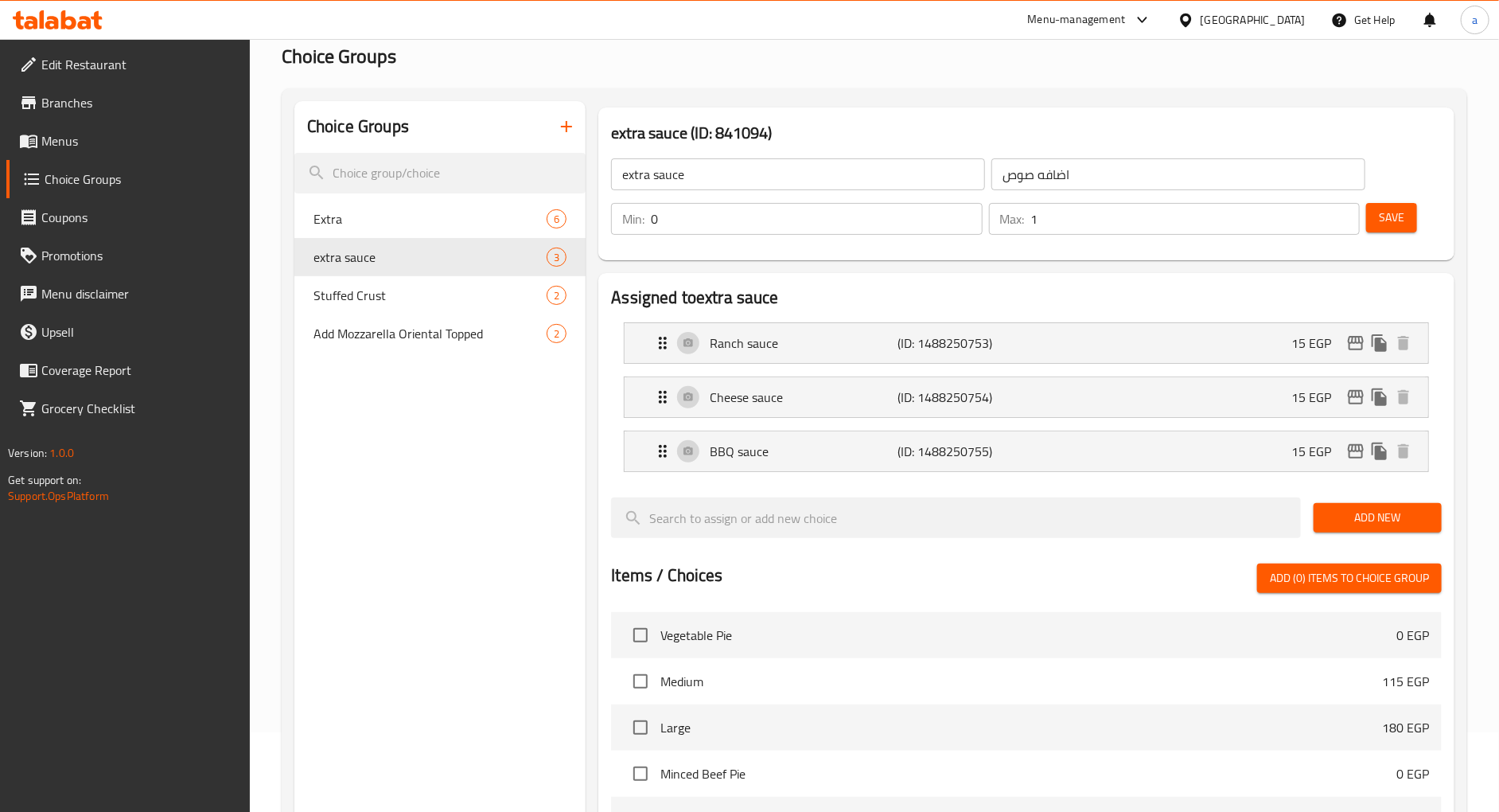
click at [798, 41] on div "Home / Restaurants management / Choice Groups Choice Groups Choice Groups Extra…" at bounding box center [875, 613] width 1186 height 1244
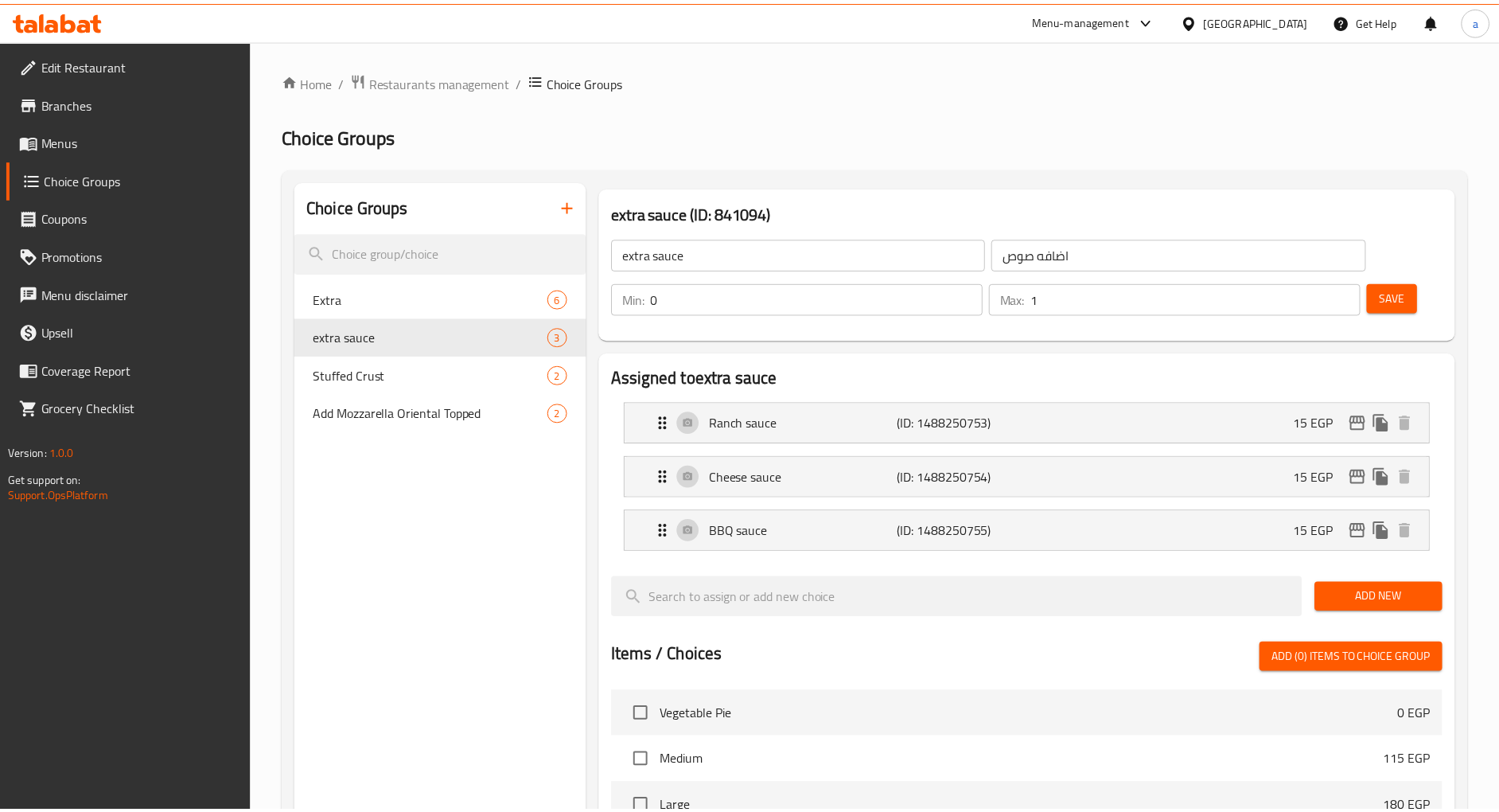
scroll to position [536, 0]
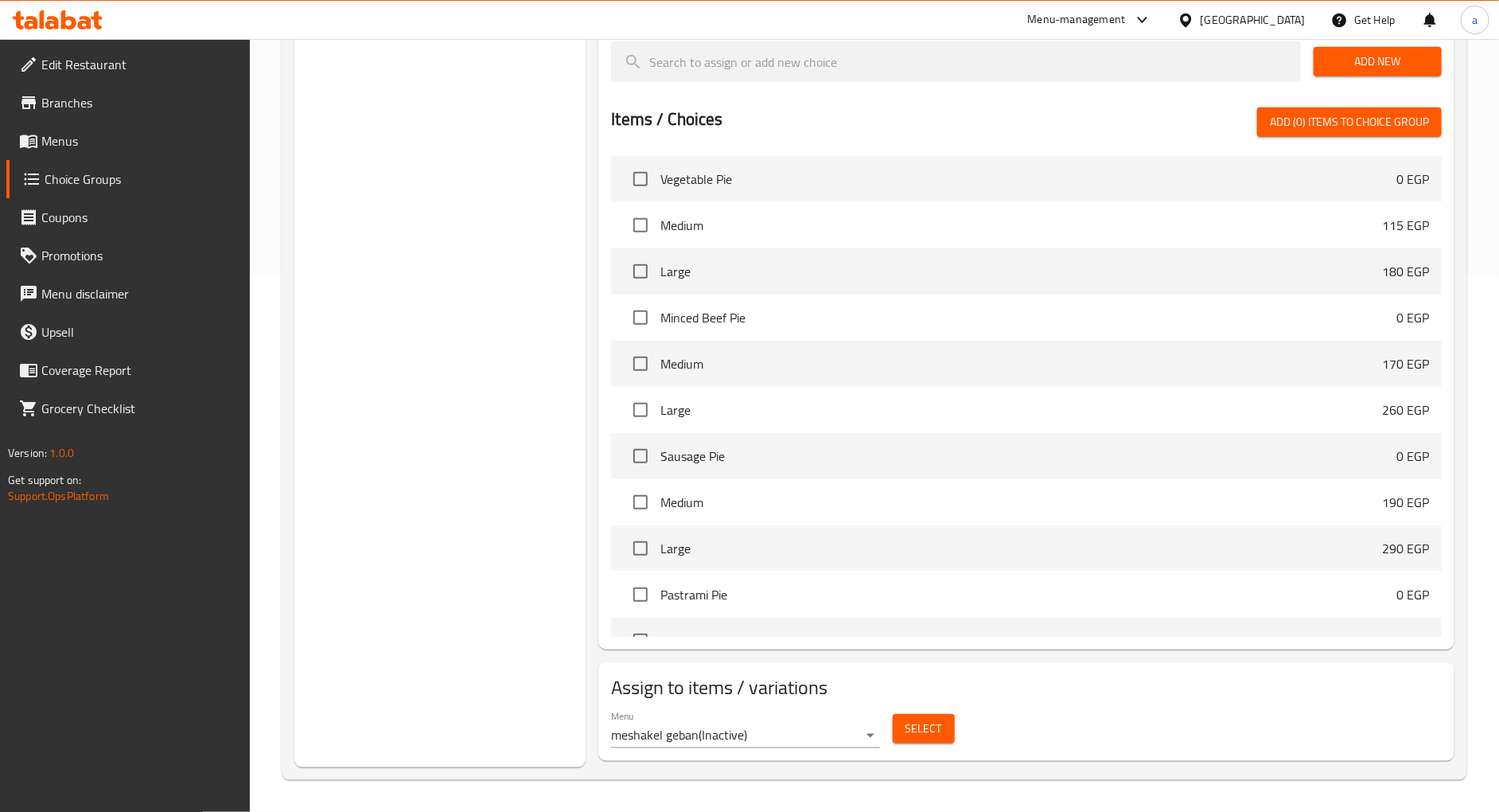
click at [519, 345] on div "Choice Groups Extra 6 extra sauce 3 Stuffed Crust 2 Add Mozzarella Oriental Top…" at bounding box center [440, 206] width 291 height 1122
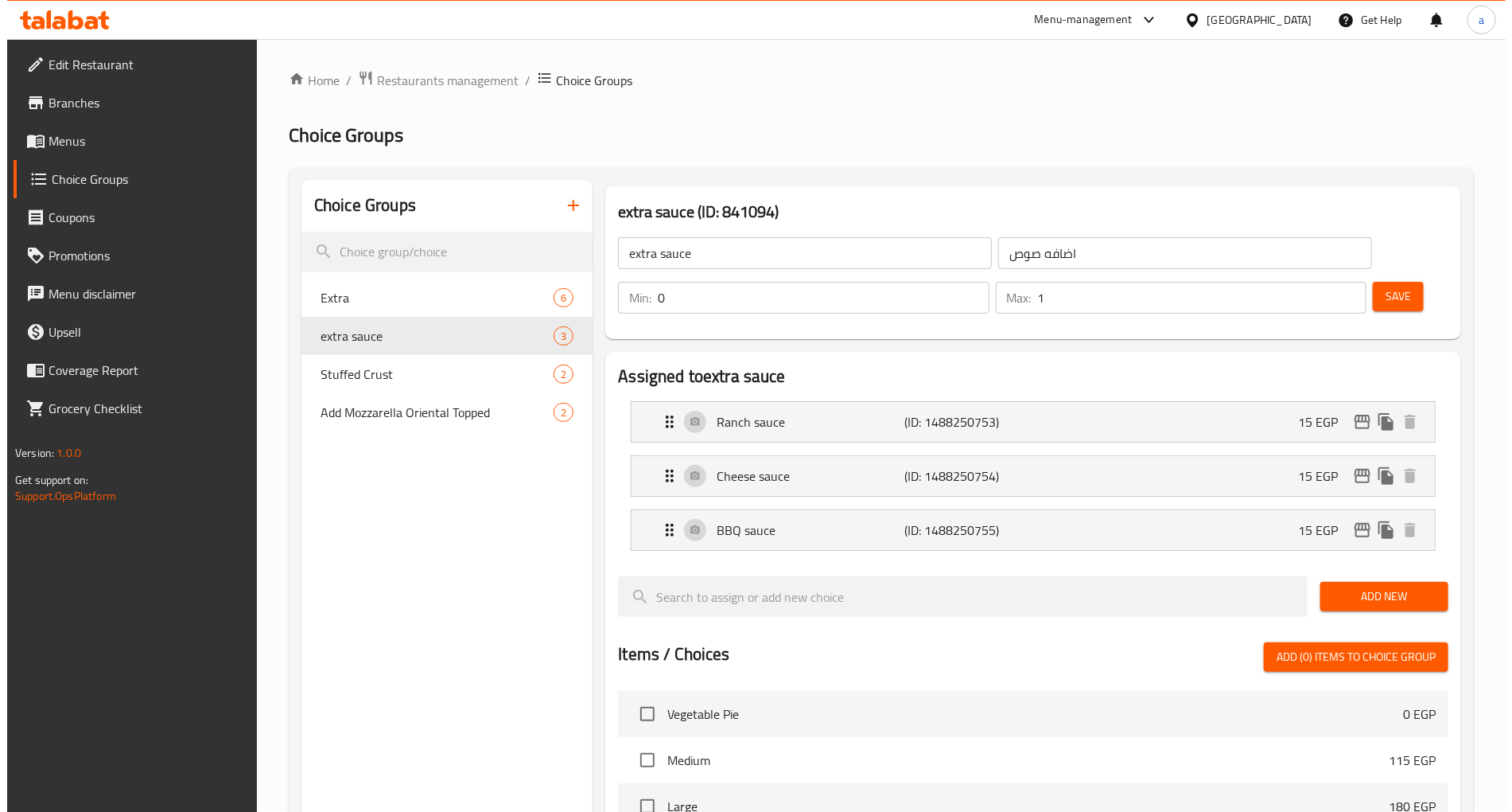
scroll to position [0, 0]
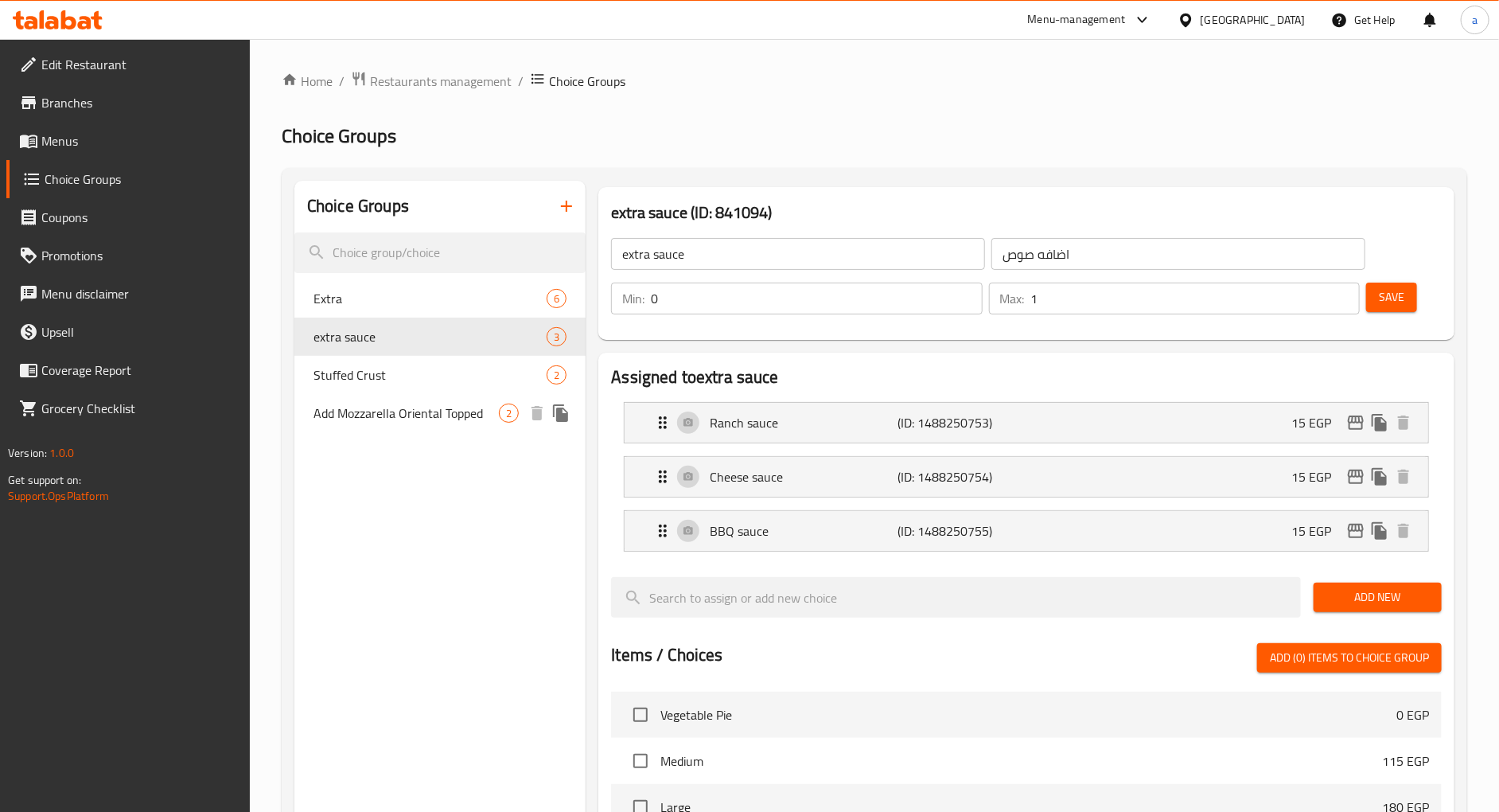
click at [411, 422] on span "Add Mozzarella Oriental Topped" at bounding box center [406, 412] width 185 height 19
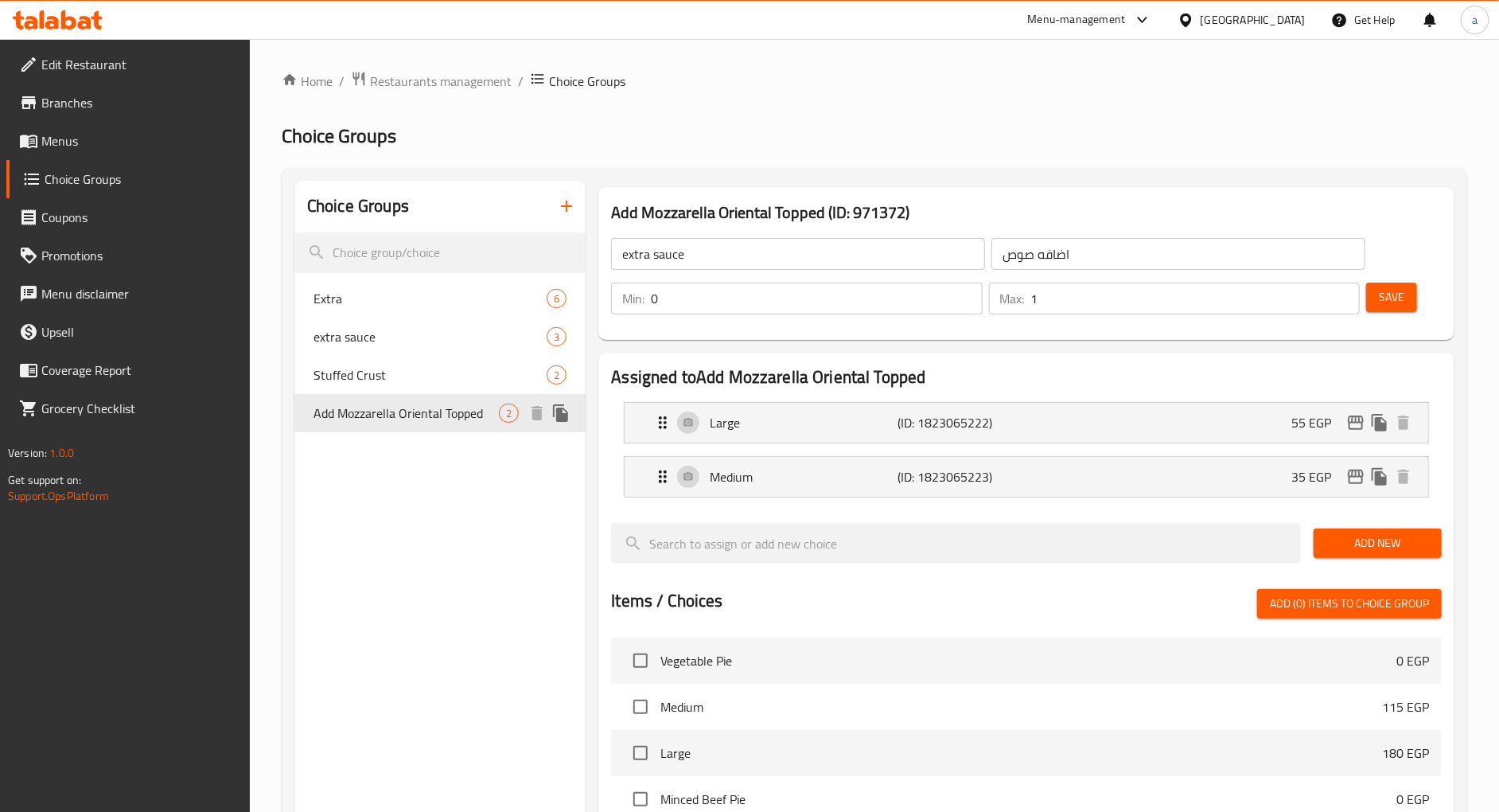
type input "Add Mozzarella Oriental Topped"
type input "اضافه موزاريلا وش شرقى"
click at [776, 94] on div "Home / Restaurants management / Choice Groups Choice Groups Choice Groups Extra…" at bounding box center [875, 666] width 1186 height 1191
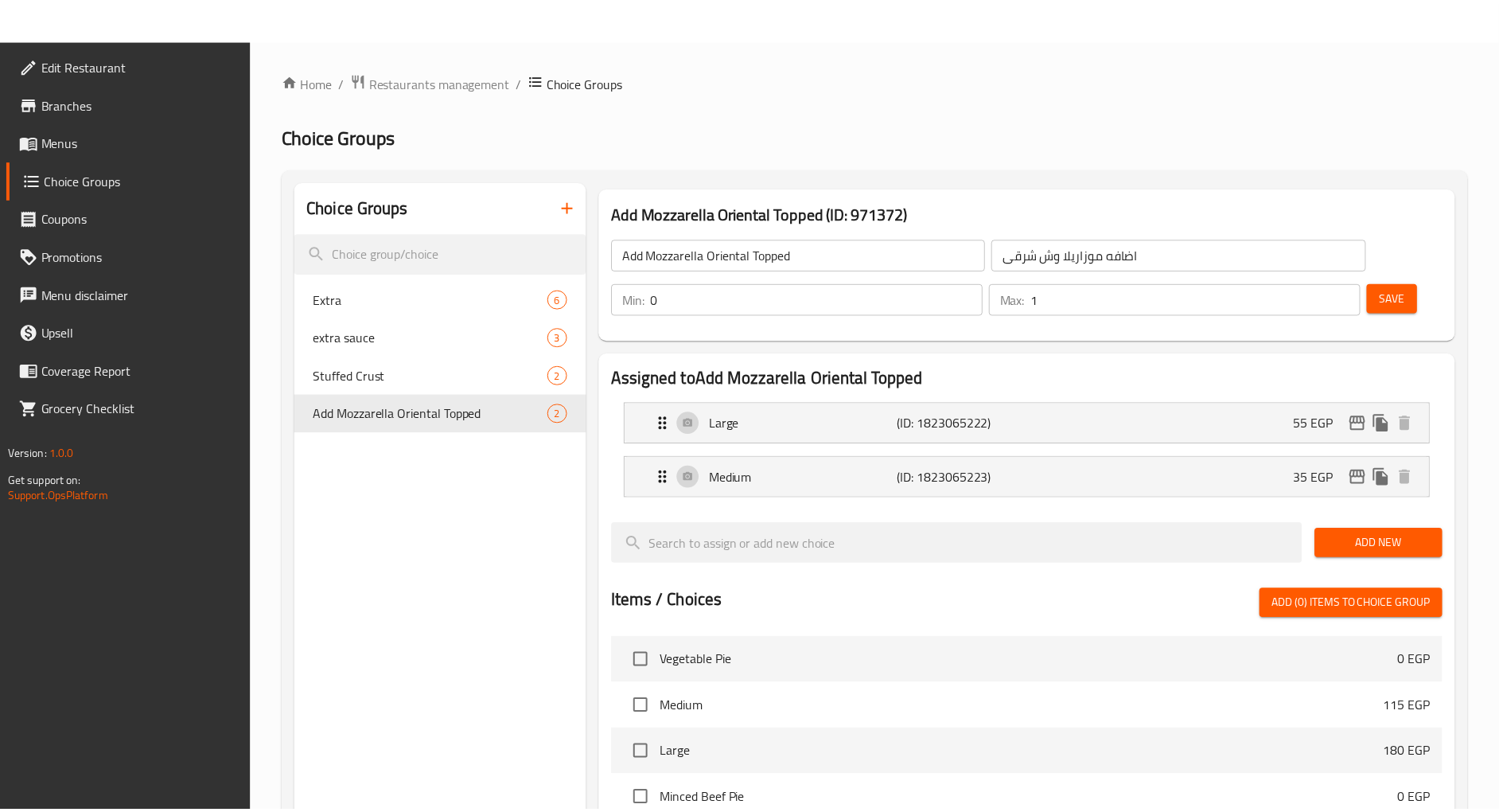
scroll to position [481, 0]
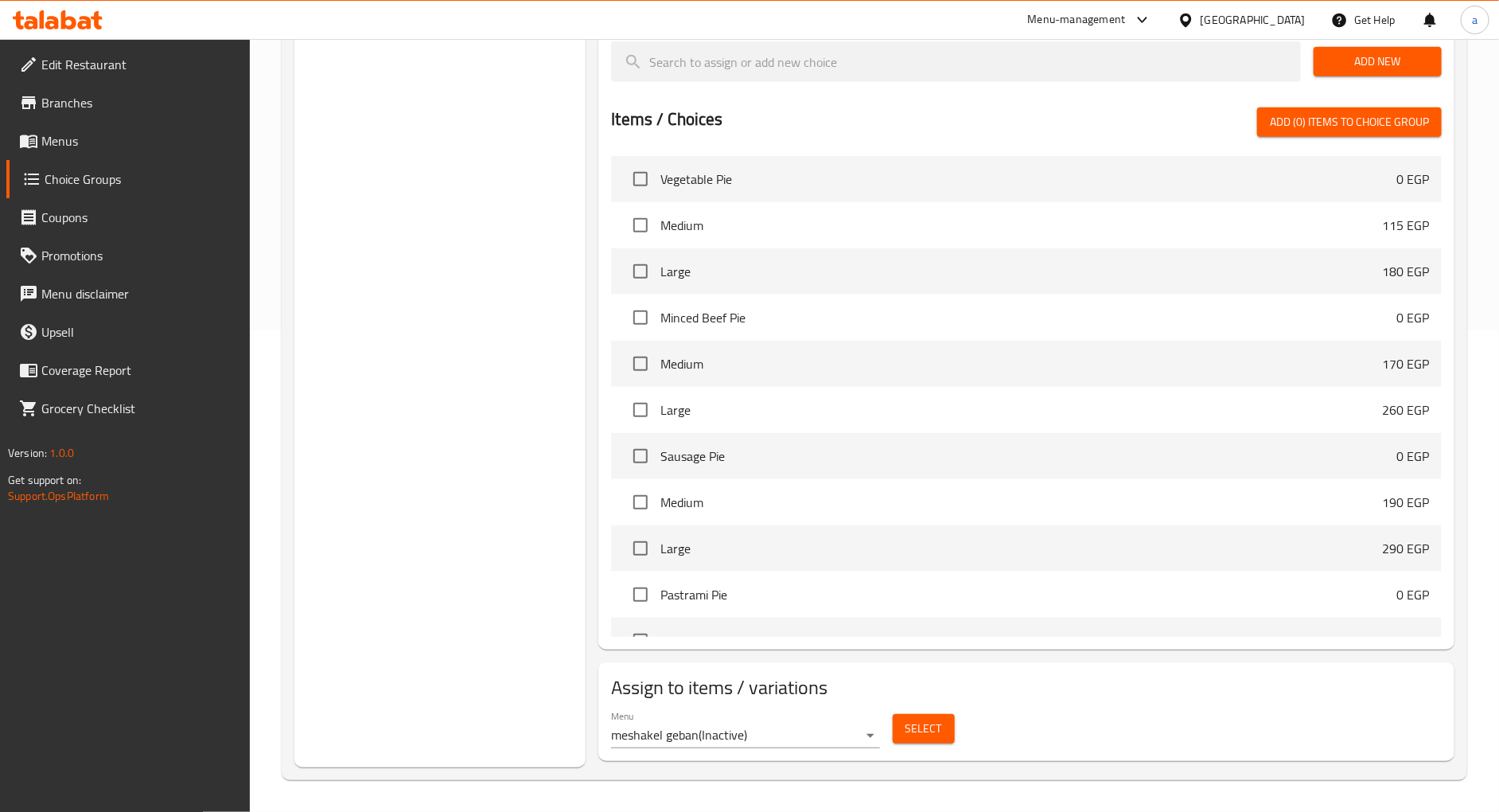
click at [512, 306] on div "Choice Groups Extra 6 extra sauce 3 Stuffed Crust 2 Add Mozzarella Oriental Top…" at bounding box center [440, 233] width 291 height 1068
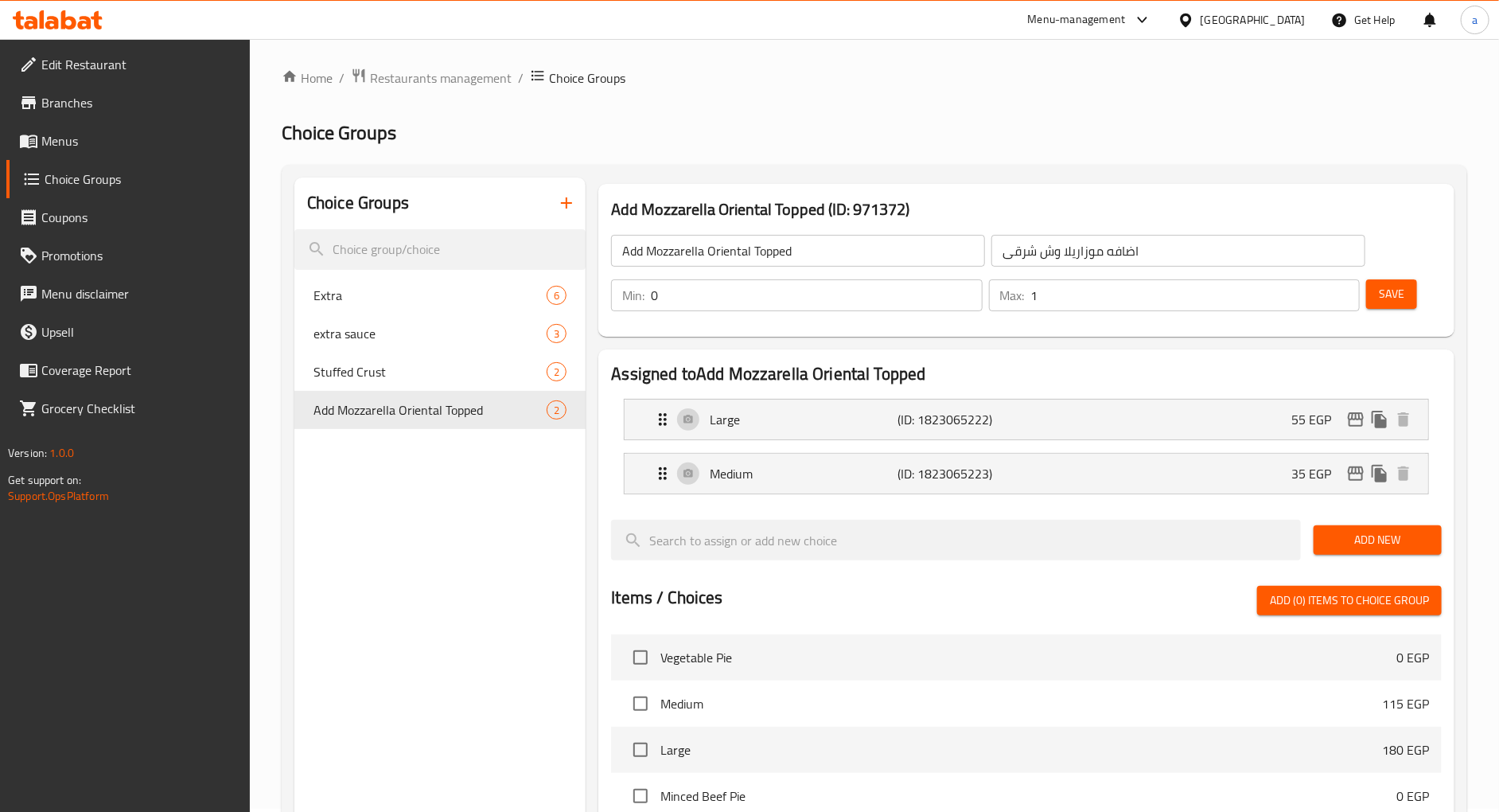
scroll to position [0, 0]
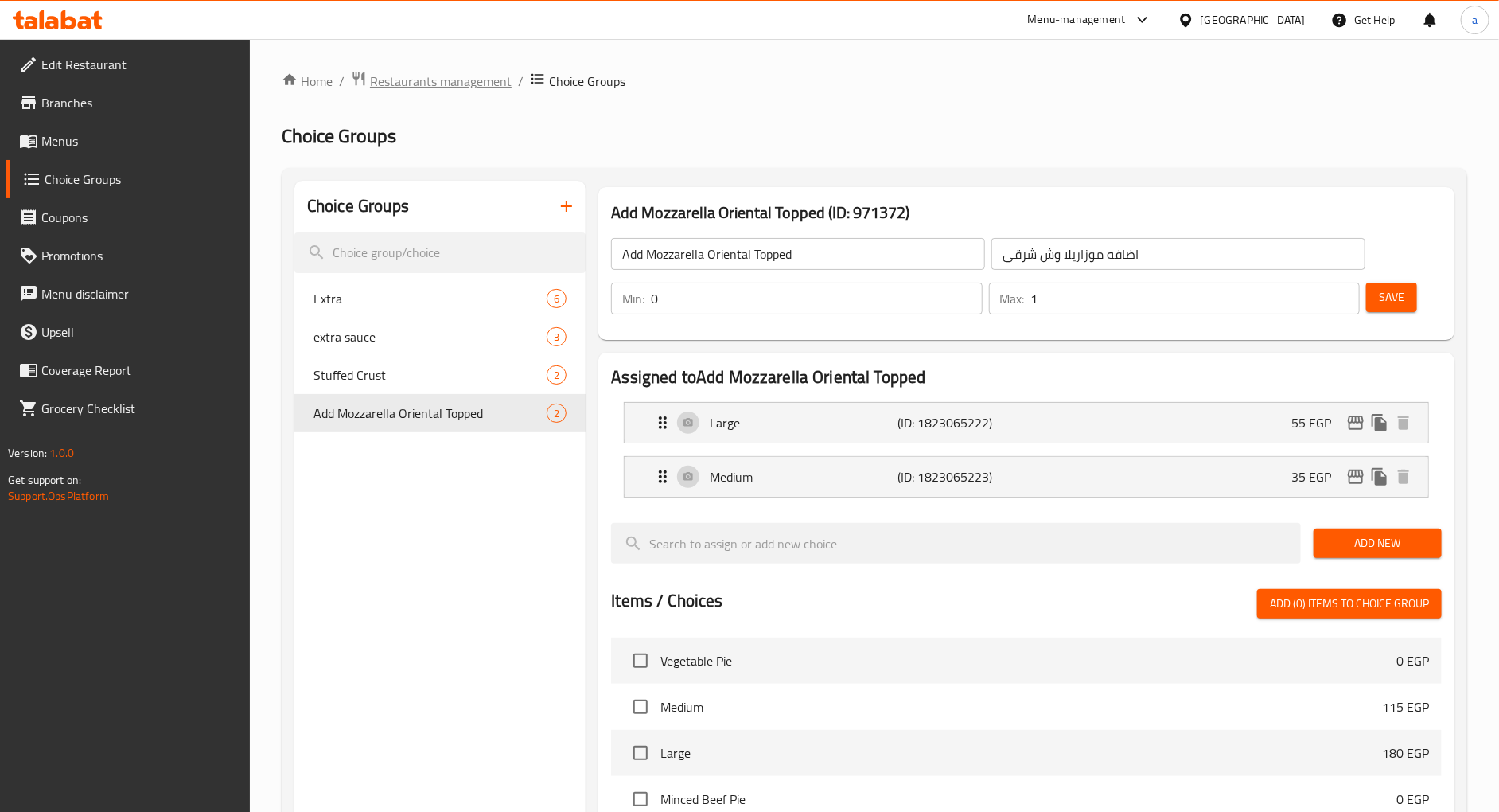
click at [407, 72] on span "Restaurants management" at bounding box center [441, 80] width 141 height 19
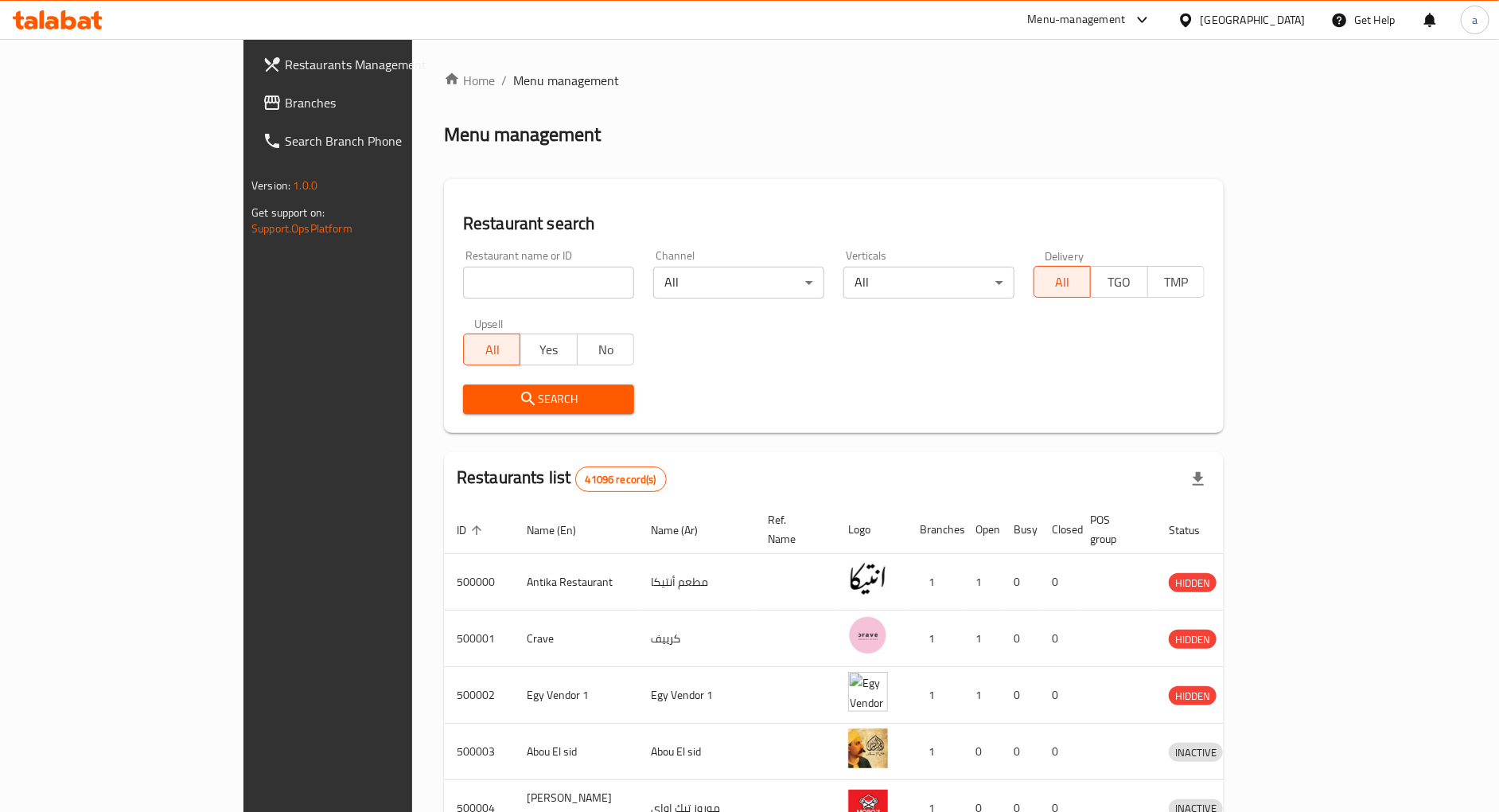
click at [285, 98] on span "Branches" at bounding box center [383, 102] width 197 height 19
